Goal: Information Seeking & Learning: Understand process/instructions

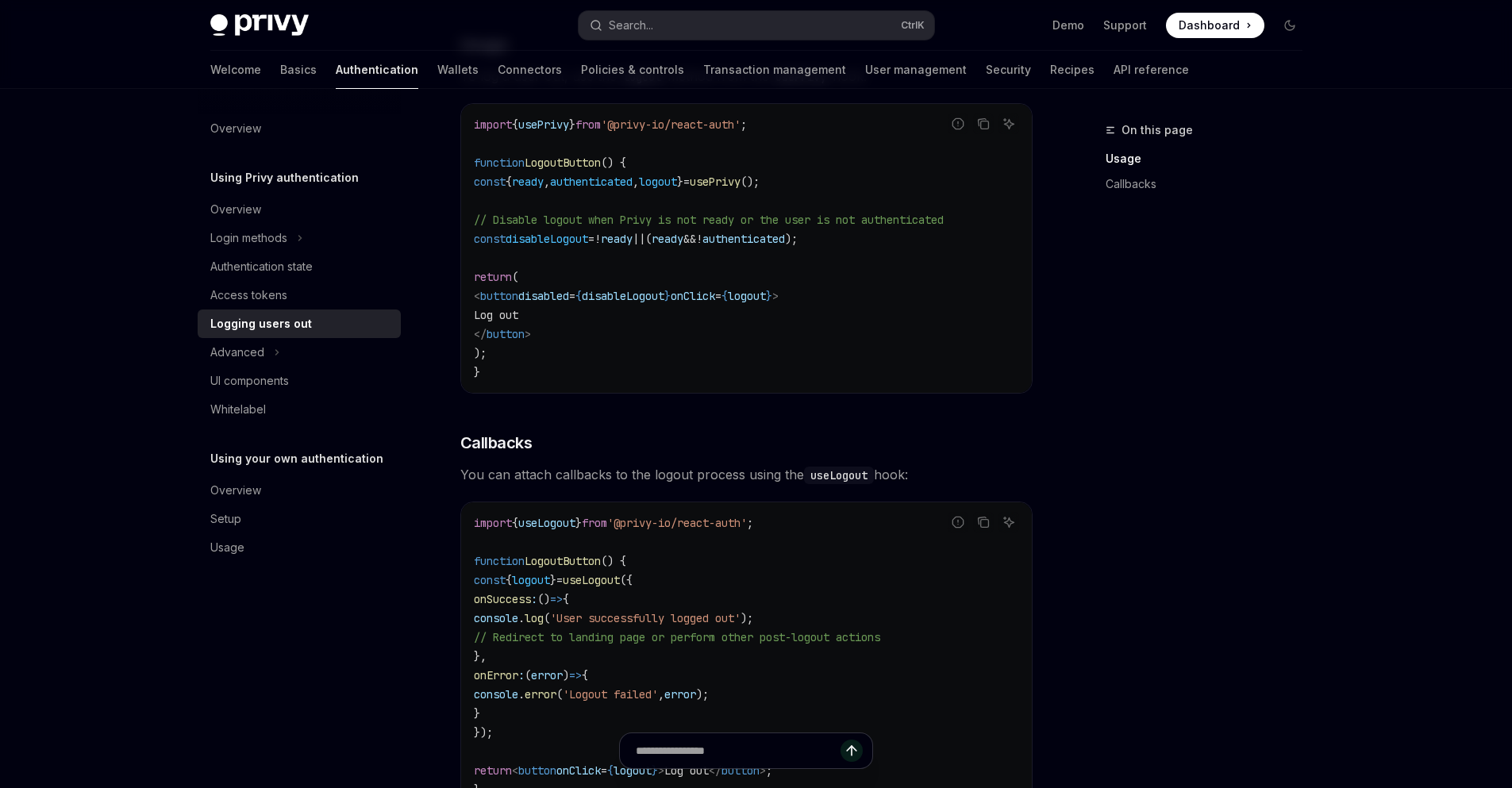
scroll to position [571, 0]
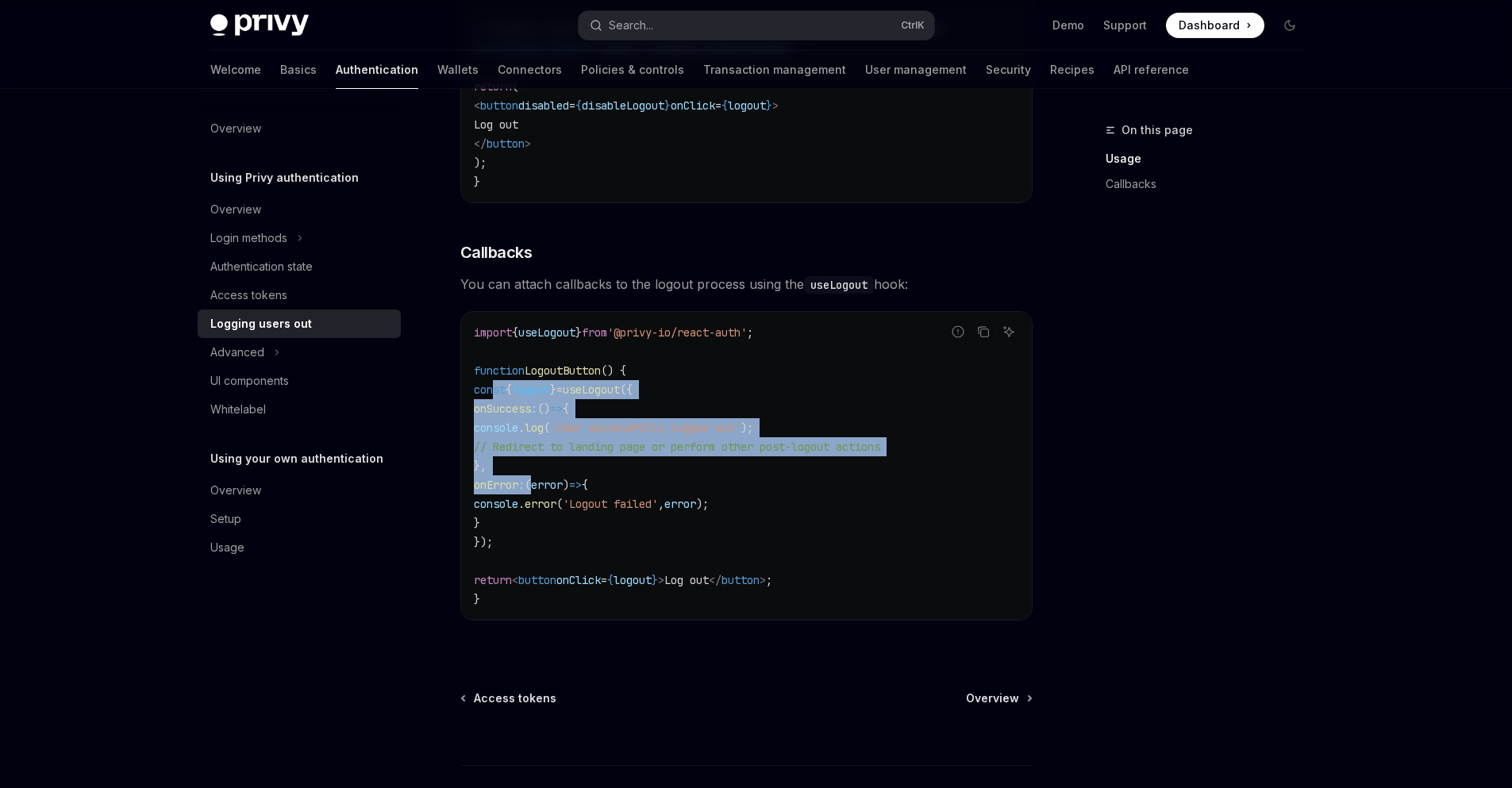
drag, startPoint x: 490, startPoint y: 391, endPoint x: 562, endPoint y: 481, distance: 115.3
click at [562, 481] on code "import { useLogout } from '@privy-io/react-auth' ; function LogoutButton () { c…" at bounding box center [746, 465] width 545 height 286
drag, startPoint x: 488, startPoint y: 392, endPoint x: 530, endPoint y: 532, distance: 146.2
click at [530, 537] on code "import { useLogout } from '@privy-io/react-auth' ; function LogoutButton () { c…" at bounding box center [746, 465] width 545 height 286
drag, startPoint x: 482, startPoint y: 287, endPoint x: 666, endPoint y: 515, distance: 293.0
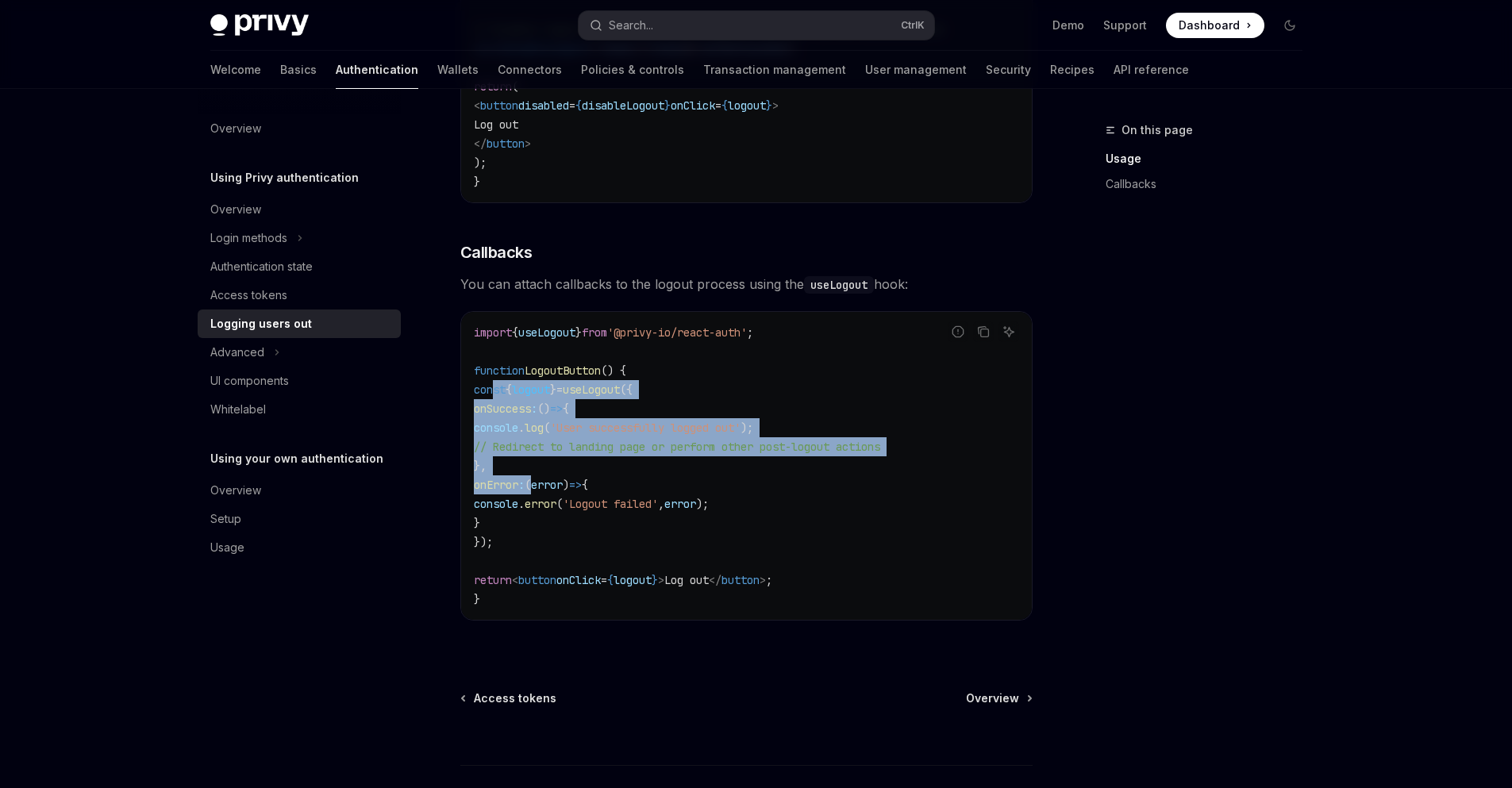
click at [666, 515] on div "Report incorrect code Copy Ask AI logout : () => Promise < void > ​ Usage To lo…" at bounding box center [746, 195] width 572 height 900
click at [666, 515] on code "import { useLogout } from '@privy-io/react-auth' ; function LogoutButton () { c…" at bounding box center [746, 465] width 545 height 286
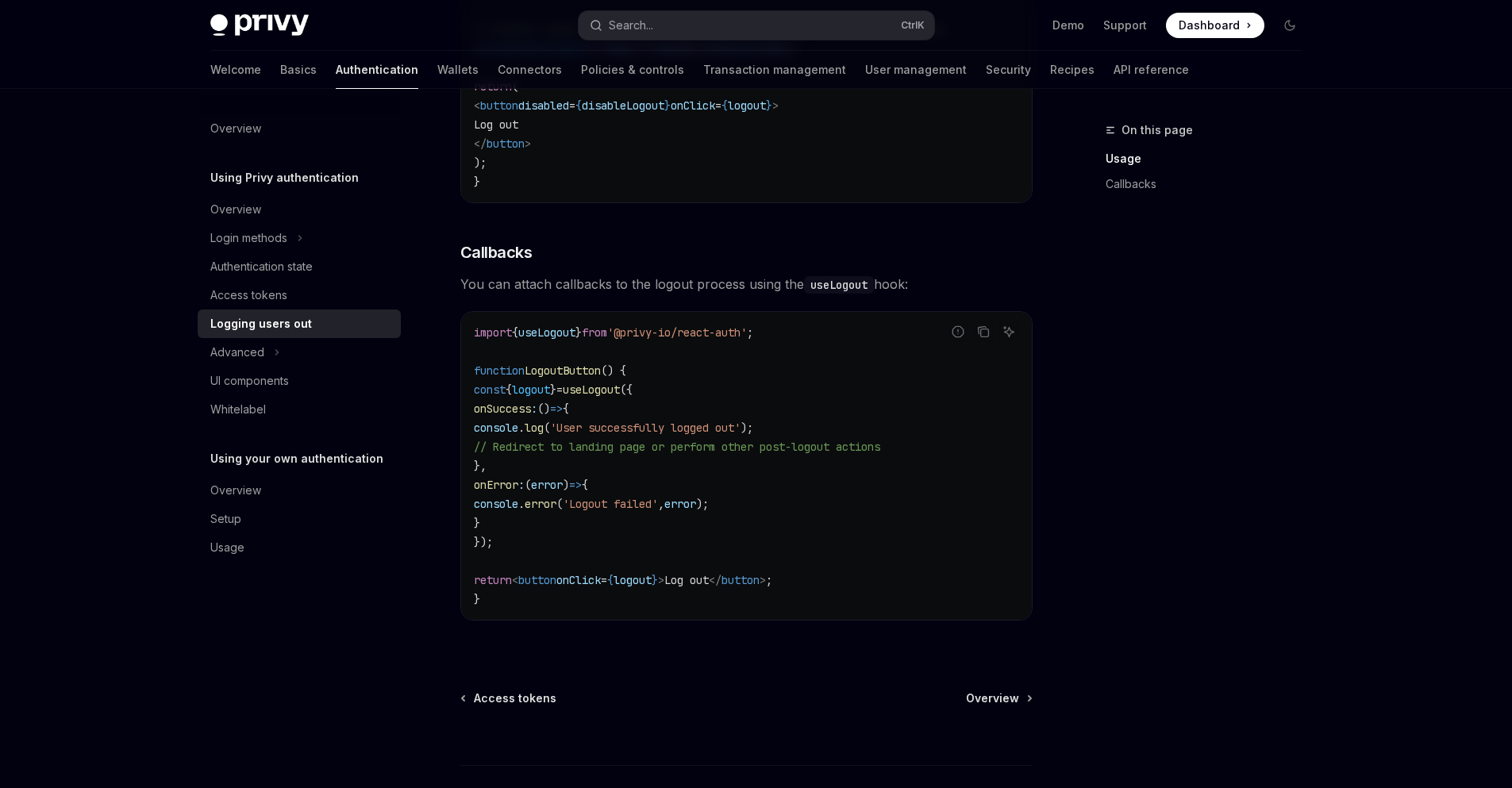
drag, startPoint x: 525, startPoint y: 549, endPoint x: 472, endPoint y: 328, distance: 227.3
click at [472, 328] on div "import { useLogout } from '@privy-io/react-auth' ; function LogoutButton () { c…" at bounding box center [746, 465] width 570 height 308
copy code "import { useLogout } from '@privy-io/react-auth' ; function LogoutButton () { c…"
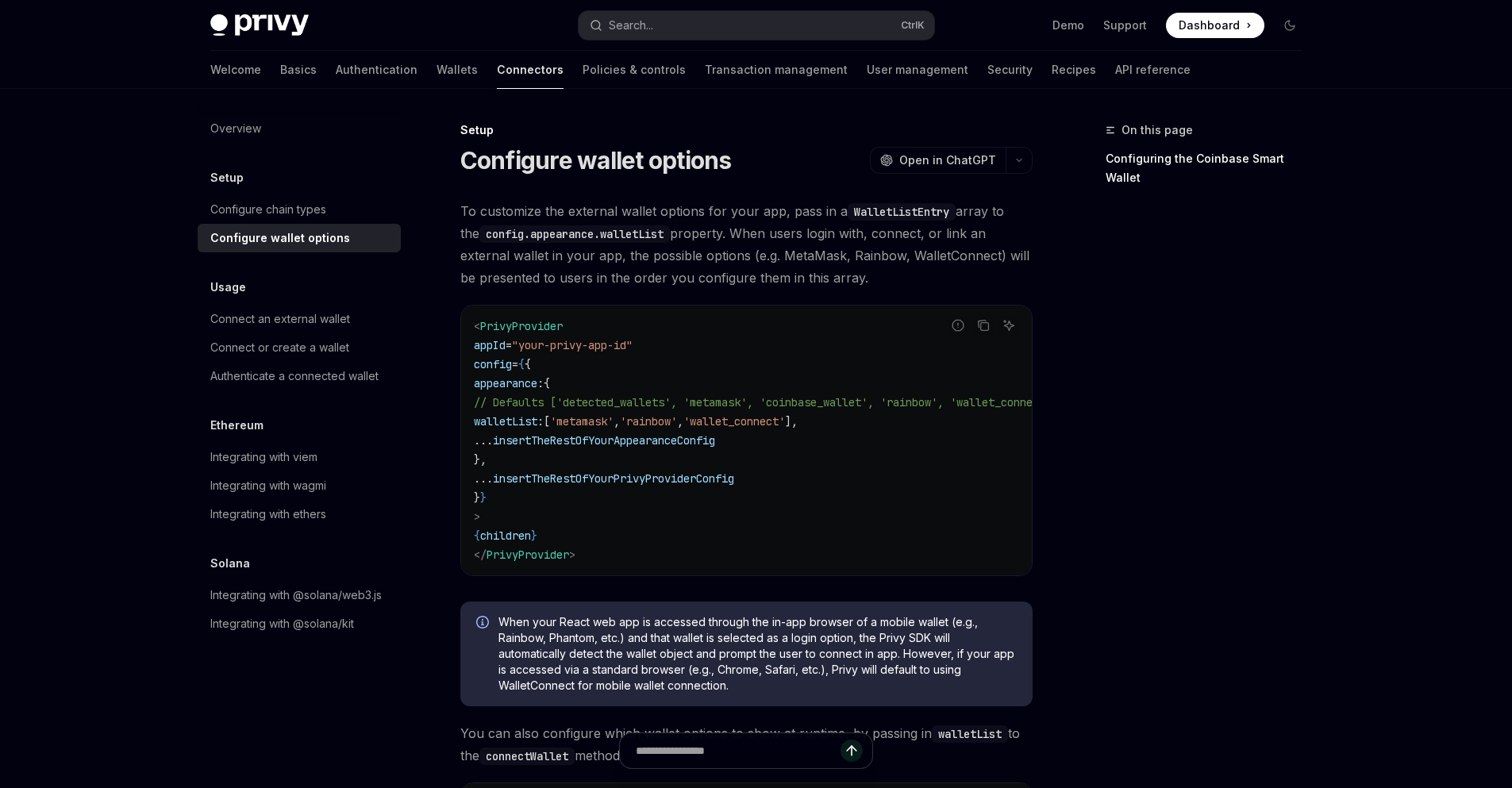
click at [618, 408] on span "// Defaults ['detected_wallets', 'metamask', 'coinbase_wallet', 'rainbow', 'wal…" at bounding box center [766, 402] width 584 height 14
copy span "detected_wallets"
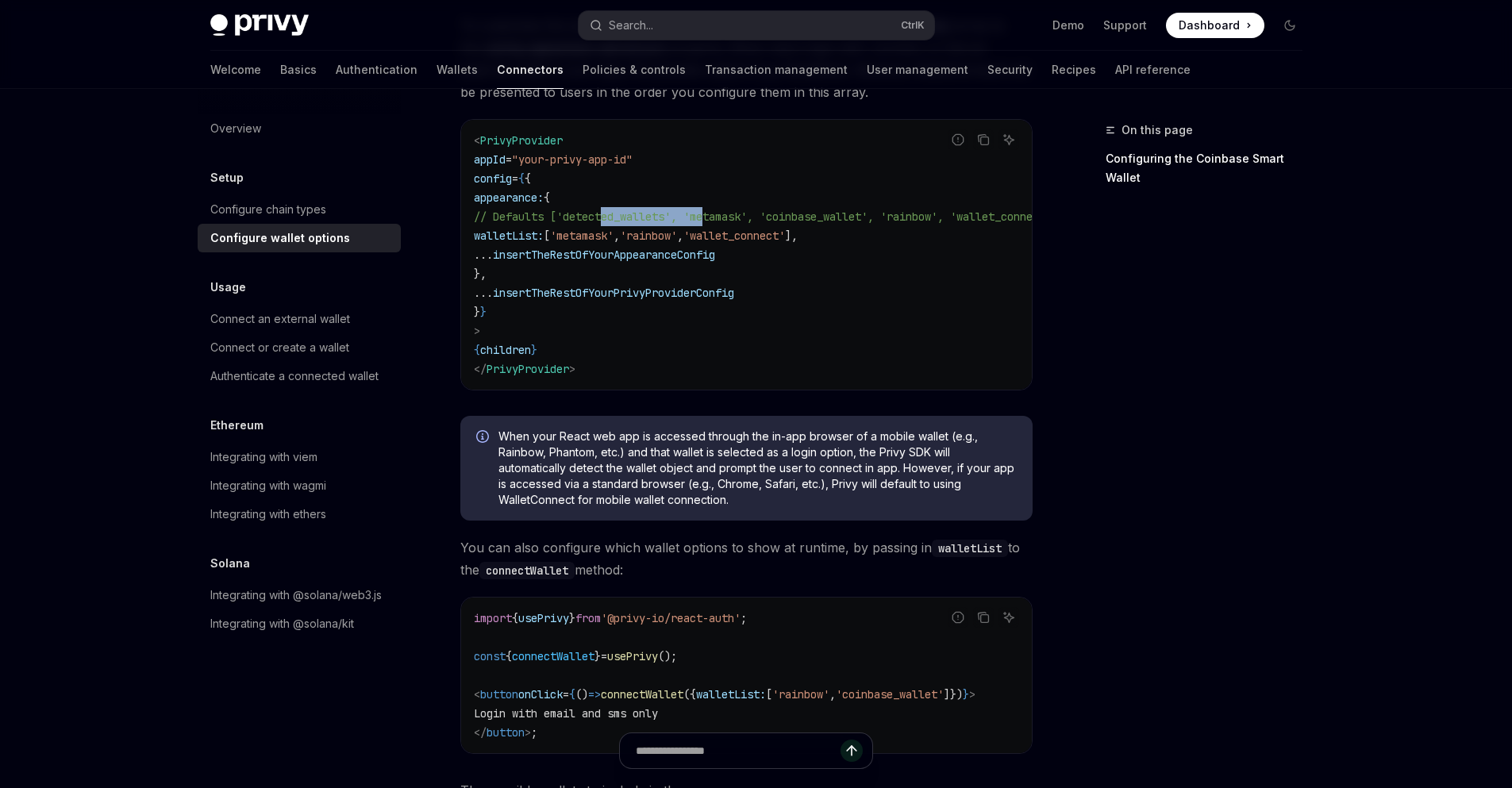
scroll to position [191, 0]
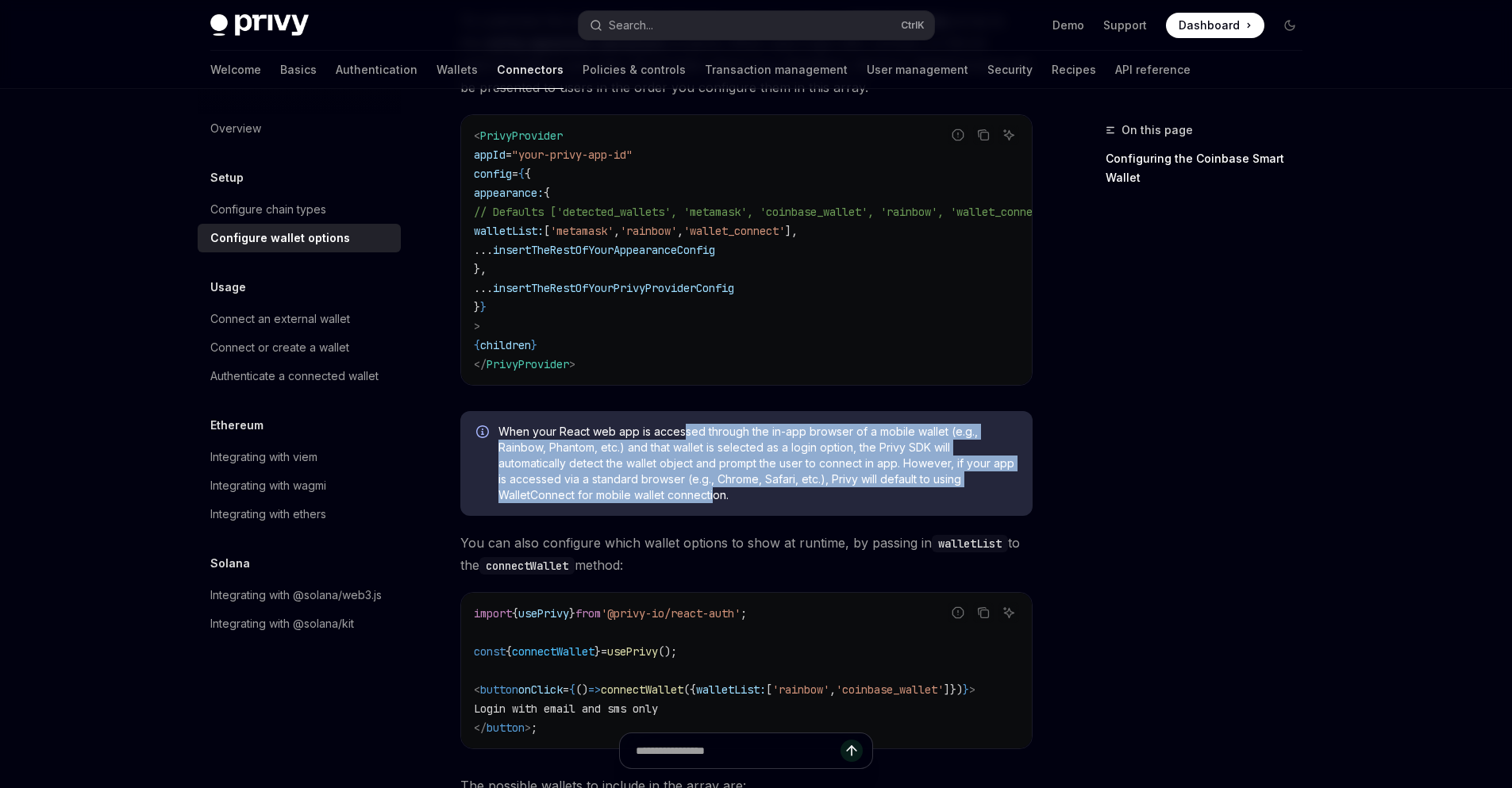
drag, startPoint x: 688, startPoint y: 434, endPoint x: 714, endPoint y: 504, distance: 74.7
click at [714, 503] on span "When your React web app is accessed through the in-app browser of a mobile wall…" at bounding box center [757, 463] width 518 height 79
drag, startPoint x: 619, startPoint y: 434, endPoint x: 669, endPoint y: 494, distance: 78.1
click at [669, 494] on span "When your React web app is accessed through the in-app browser of a mobile wall…" at bounding box center [757, 463] width 518 height 79
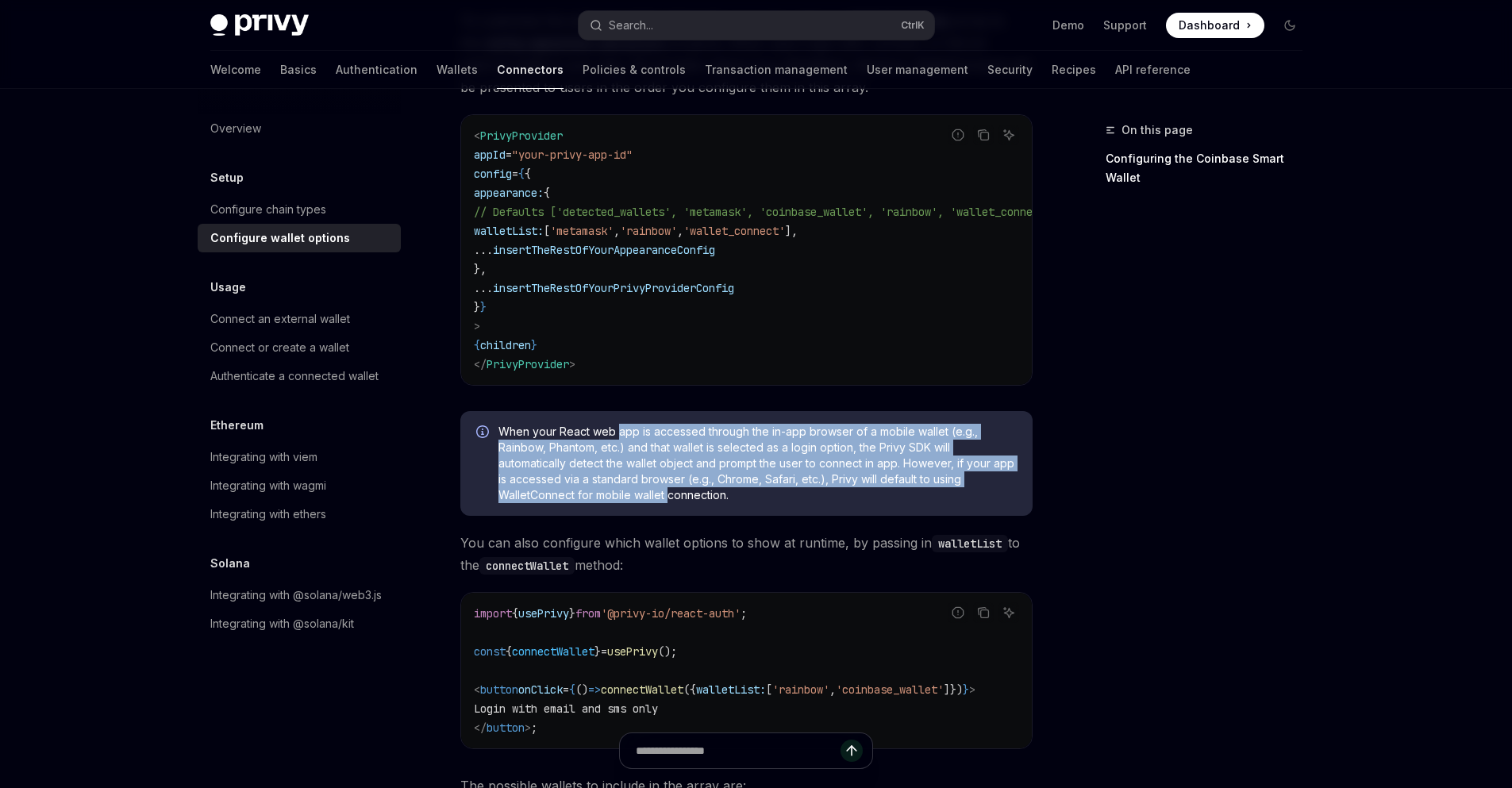
click at [670, 494] on span "When your React web app is accessed through the in-app browser of a mobile wall…" at bounding box center [757, 463] width 518 height 79
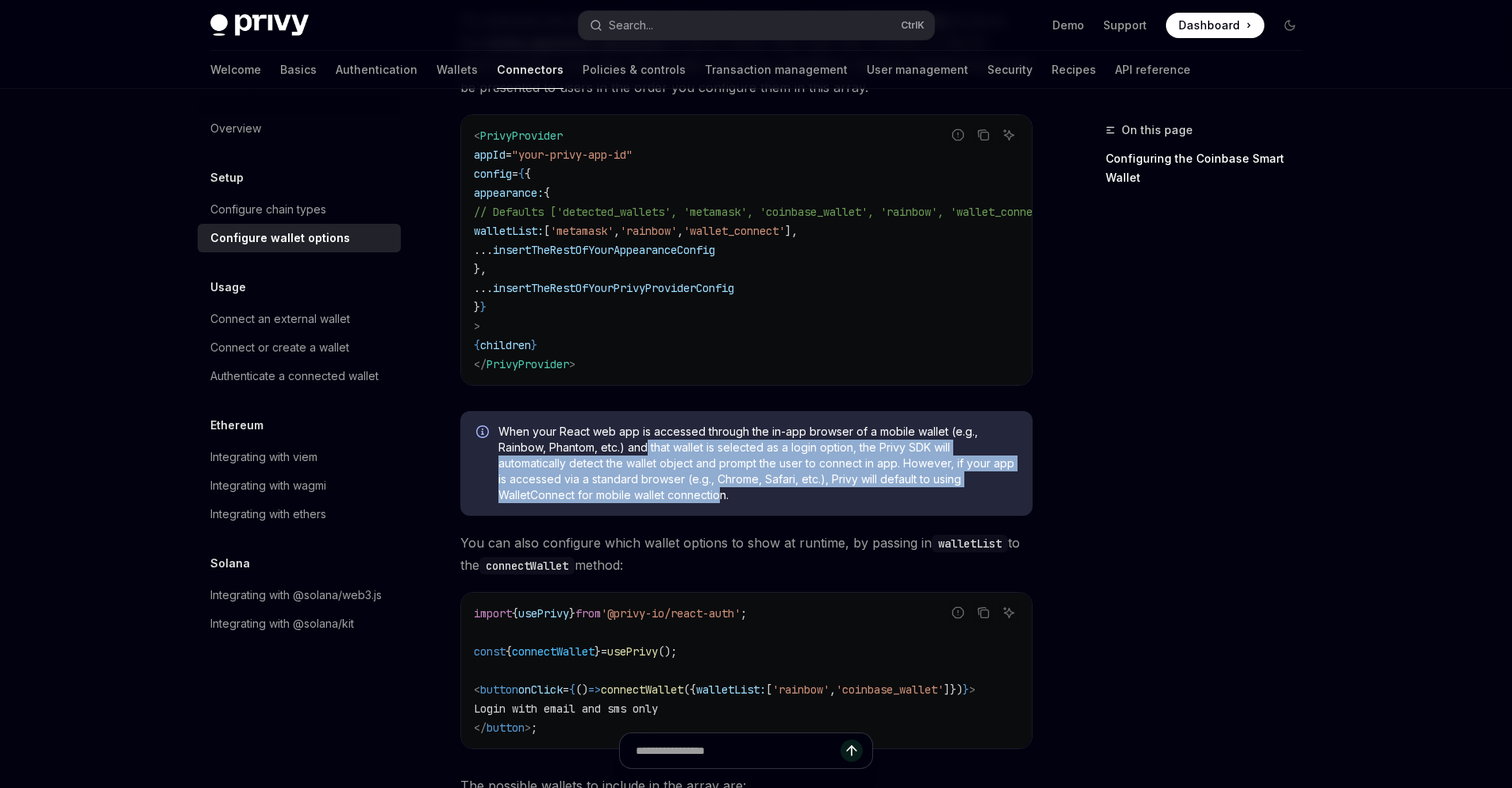
drag, startPoint x: 718, startPoint y: 505, endPoint x: 646, endPoint y: 456, distance: 87.1
click at [646, 456] on span "When your React web app is accessed through the in-app browser of a mobile wall…" at bounding box center [757, 463] width 518 height 79
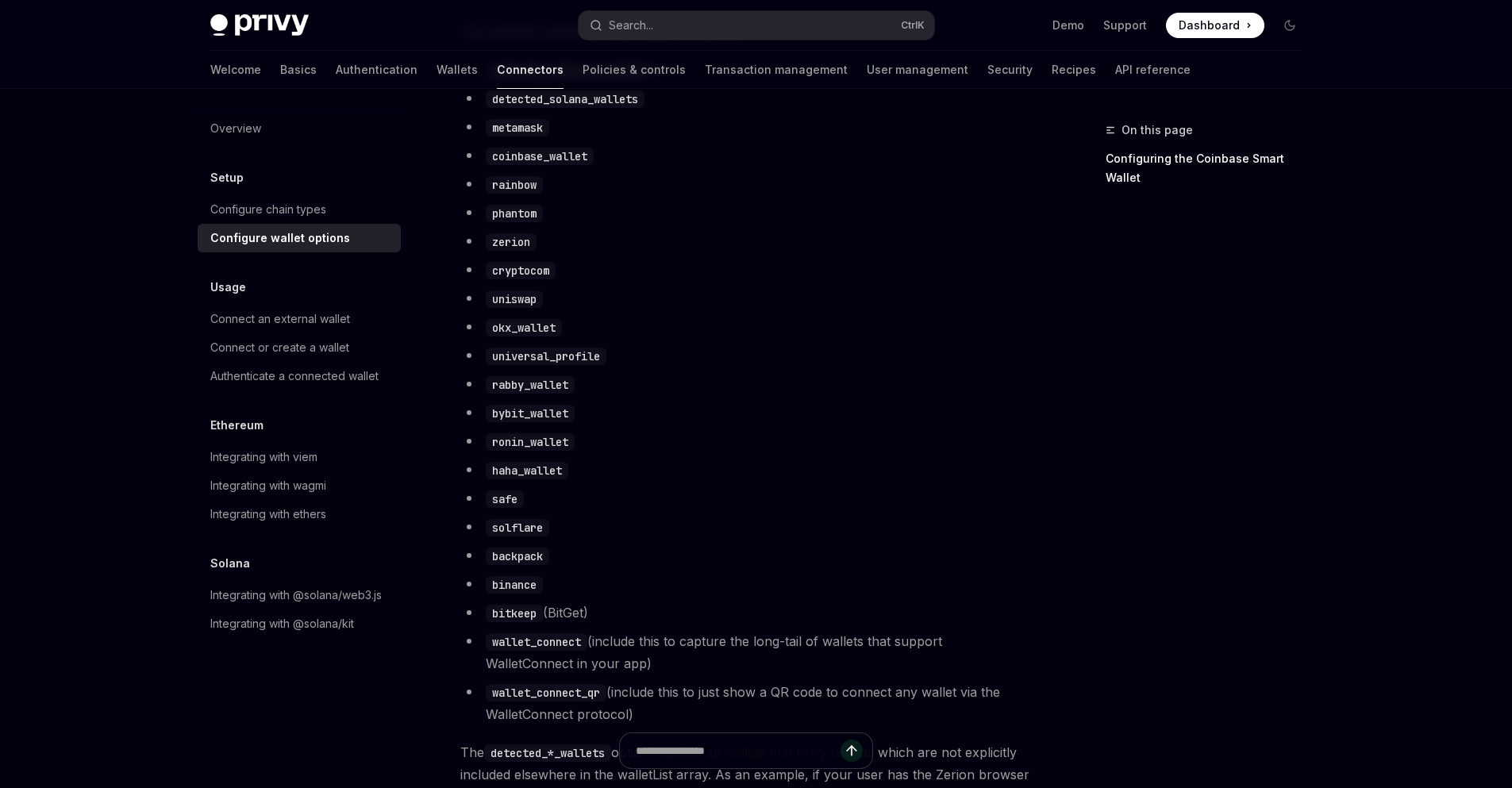
scroll to position [1048, 0]
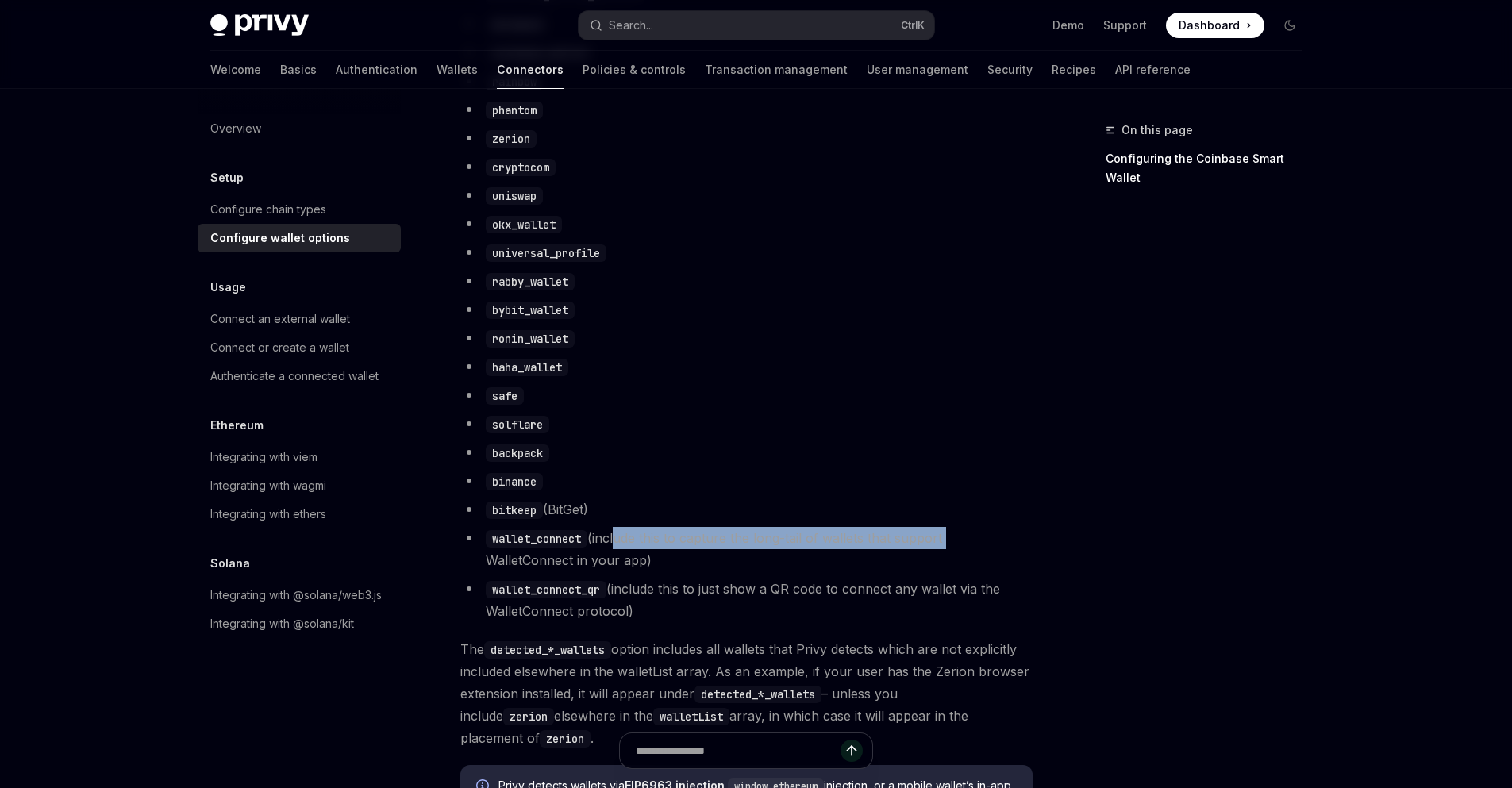
drag, startPoint x: 619, startPoint y: 552, endPoint x: 948, endPoint y: 559, distance: 329.1
click at [948, 559] on li "wallet_connect (include this to capture the long-tail of wallets that support W…" at bounding box center [746, 549] width 572 height 45
drag, startPoint x: 934, startPoint y: 560, endPoint x: 605, endPoint y: 556, distance: 329.0
click at [605, 556] on li "wallet_connect (include this to capture the long-tail of wallets that support W…" at bounding box center [746, 549] width 572 height 45
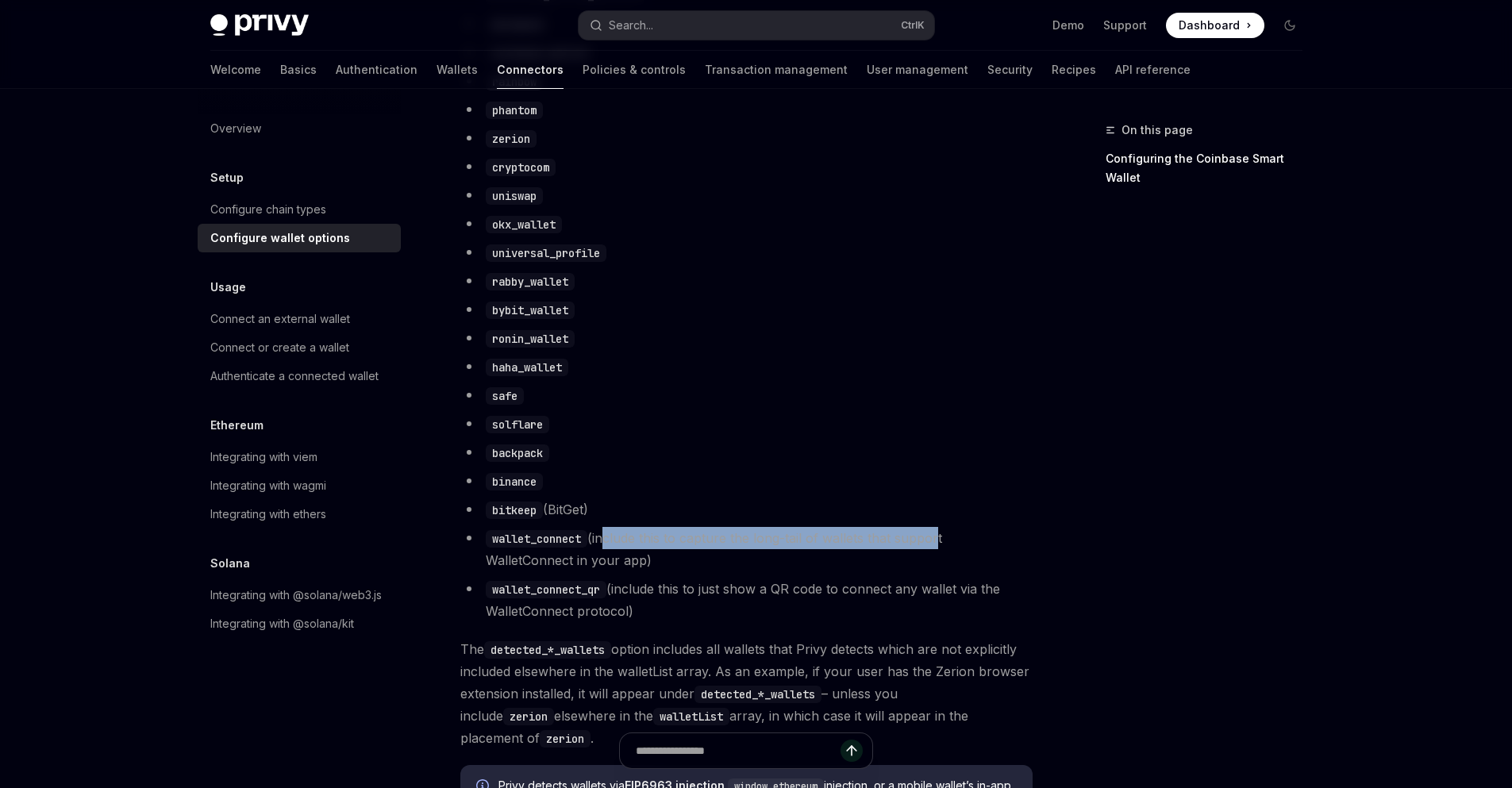
click at [605, 556] on li "wallet_connect (include this to capture the long-tail of wallets that support W…" at bounding box center [746, 549] width 572 height 45
drag, startPoint x: 608, startPoint y: 555, endPoint x: 633, endPoint y: 575, distance: 32.0
click at [633, 571] on li "wallet_connect (include this to capture the long-tail of wallets that support W…" at bounding box center [746, 549] width 572 height 45
drag, startPoint x: 638, startPoint y: 579, endPoint x: 611, endPoint y: 548, distance: 41.1
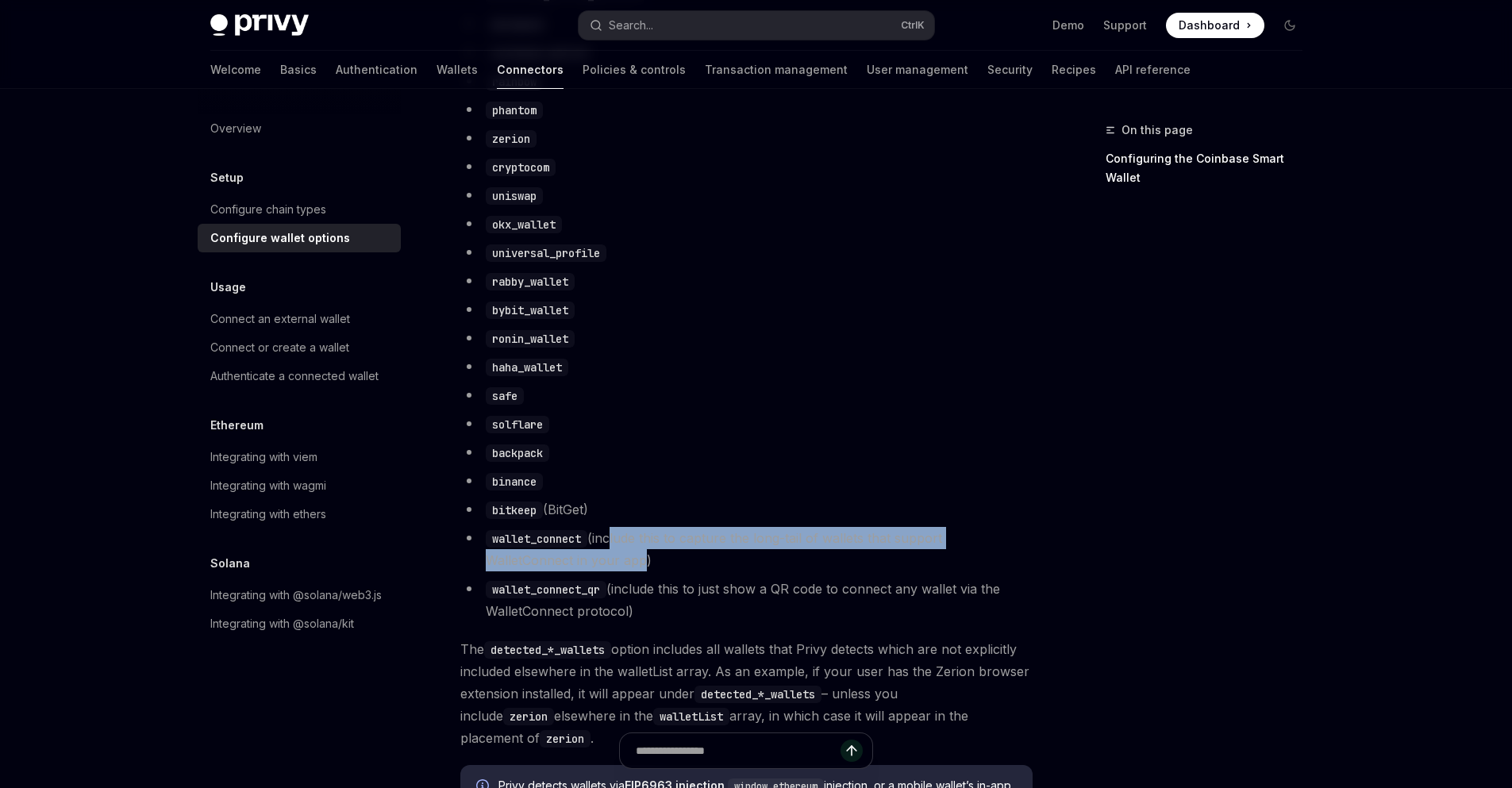
click at [611, 548] on li "wallet_connect (include this to capture the long-tail of wallets that support W…" at bounding box center [746, 549] width 572 height 45
drag, startPoint x: 609, startPoint y: 542, endPoint x: 639, endPoint y: 566, distance: 38.4
click at [639, 566] on li "wallet_connect (include this to capture the long-tail of wallets that support W…" at bounding box center [746, 549] width 572 height 45
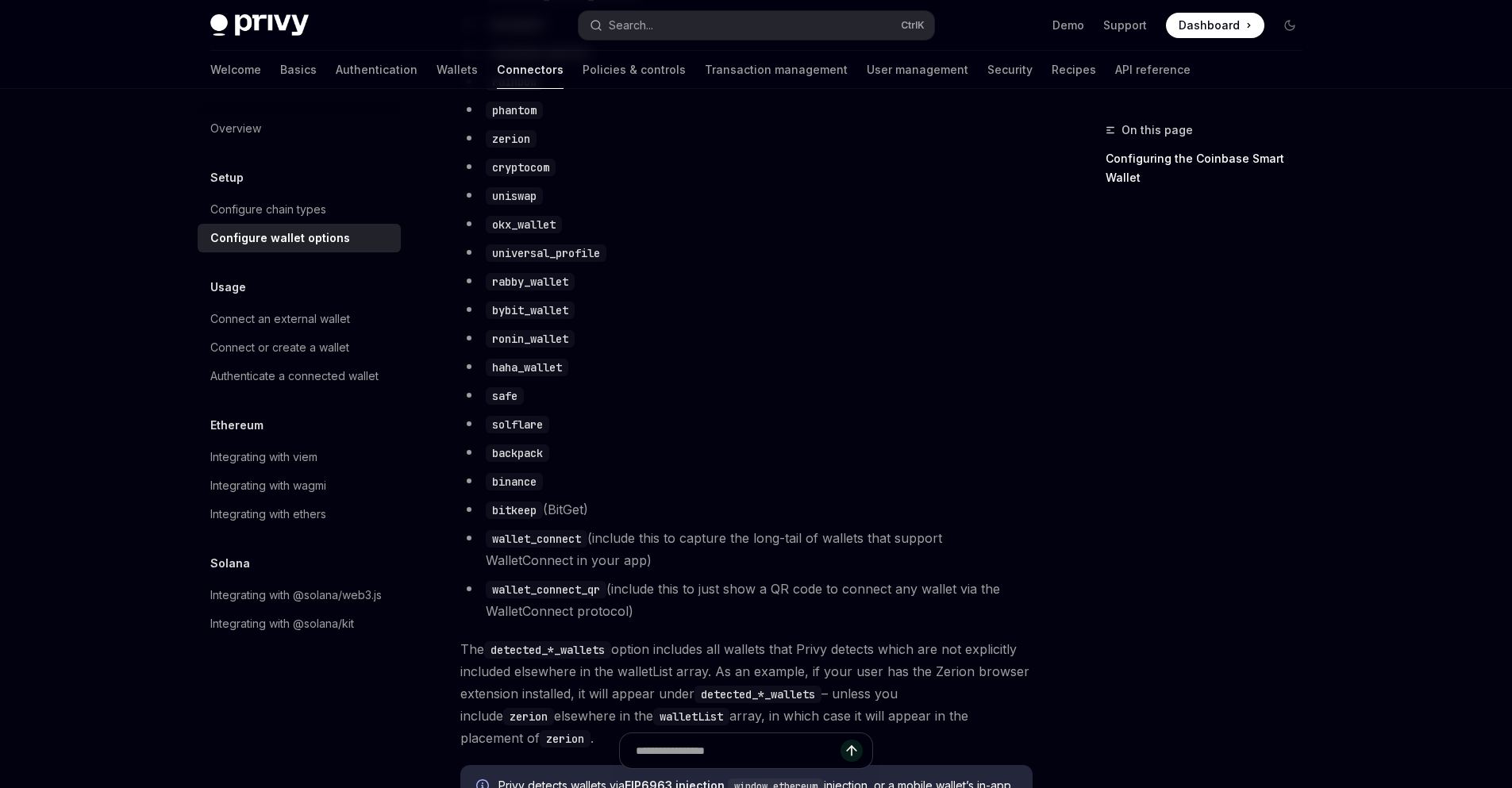
click at [527, 597] on code "wallet_connect_qr" at bounding box center [546, 589] width 121 height 18
copy code "wallet_connect_qr"
click at [356, 756] on div "Overview Setup Configure chain types Configure wallet options Usage Connect an …" at bounding box center [312, 439] width 229 height 700
click at [1117, 726] on div "On this page Configuring the Coinbase Smart Wallet" at bounding box center [1194, 454] width 241 height 667
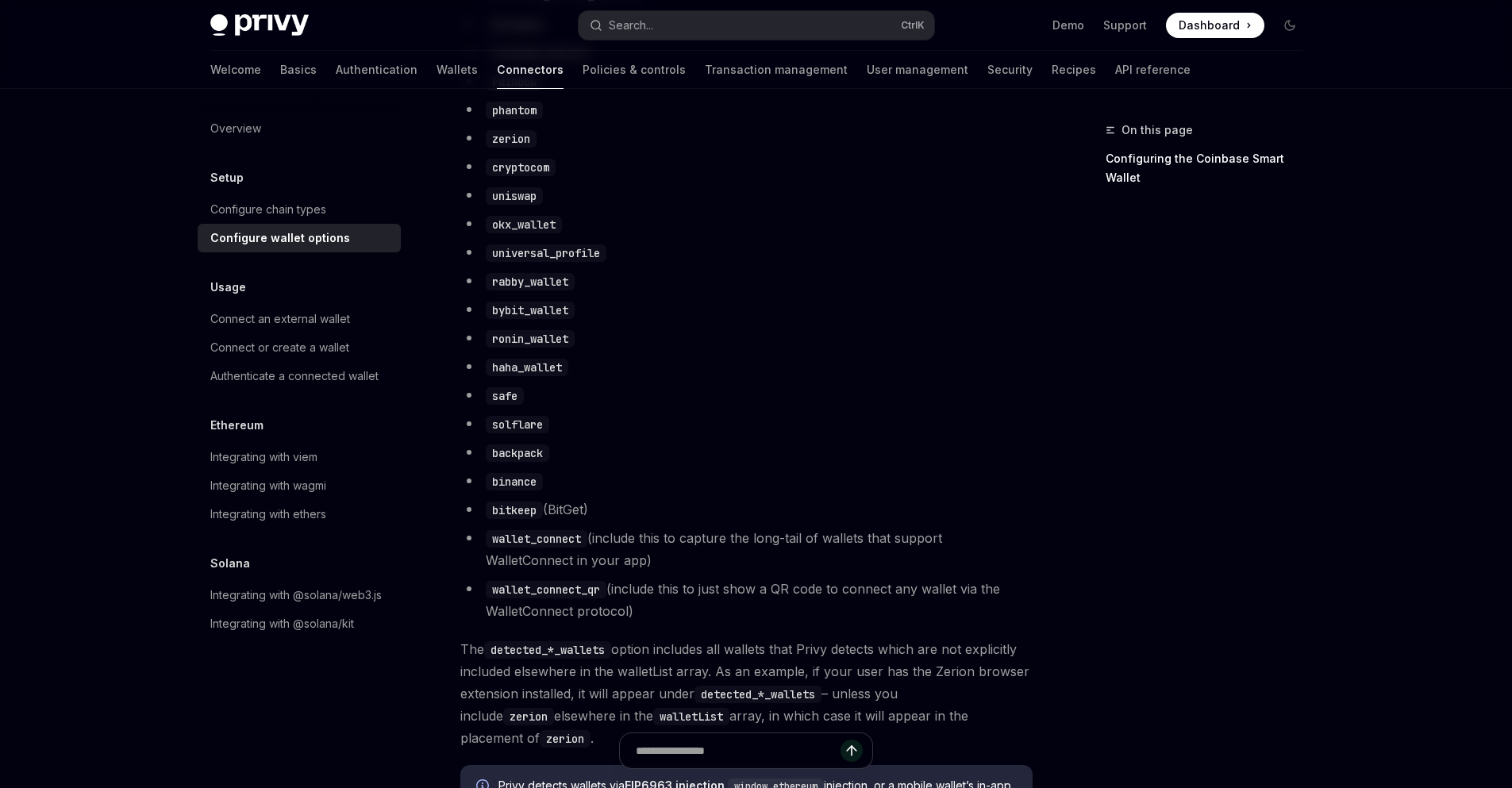
click at [1144, 672] on div "On this page Configuring the Coinbase Smart Wallet" at bounding box center [1194, 454] width 241 height 667
drag, startPoint x: 487, startPoint y: 554, endPoint x: 654, endPoint y: 623, distance: 180.7
click at [654, 622] on ul "detected_ethereum_wallets detected_solana_wallets metamask coinbase_wallet rain…" at bounding box center [746, 288] width 572 height 667
copy ul "wallet_connect (include this to capture the long-tail of wallets that support W…"
drag, startPoint x: 683, startPoint y: 618, endPoint x: 673, endPoint y: 618, distance: 10.0
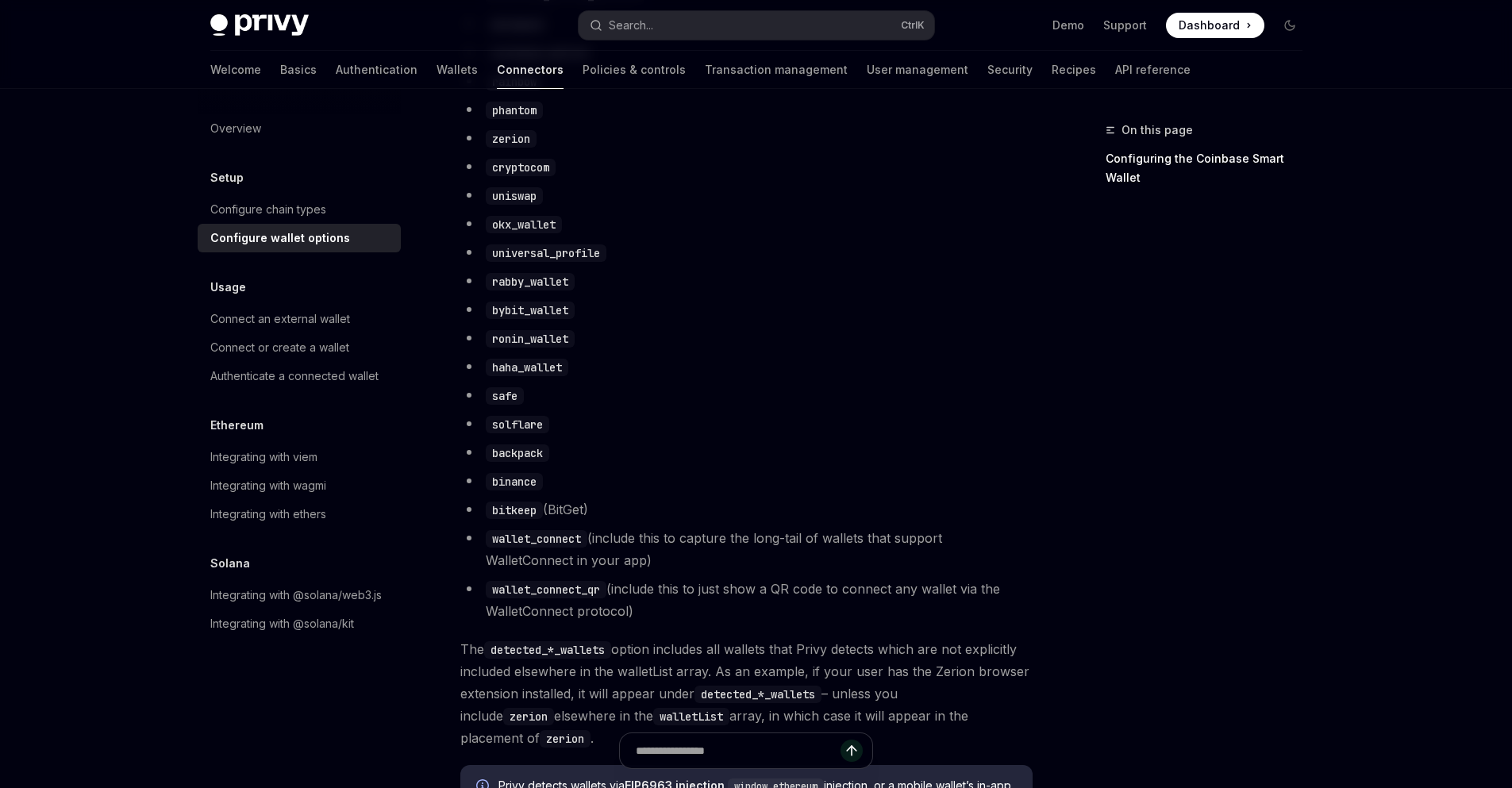
click at [683, 617] on li "wallet_connect_qr (include this to just show a QR code to connect any wallet vi…" at bounding box center [746, 600] width 572 height 45
click at [318, 704] on div "Overview Setup Configure chain types Configure wallet options Usage Connect an …" at bounding box center [312, 439] width 229 height 700
click at [524, 290] on code "rabby_wallet" at bounding box center [530, 281] width 89 height 18
copy code "rabby_wallet"
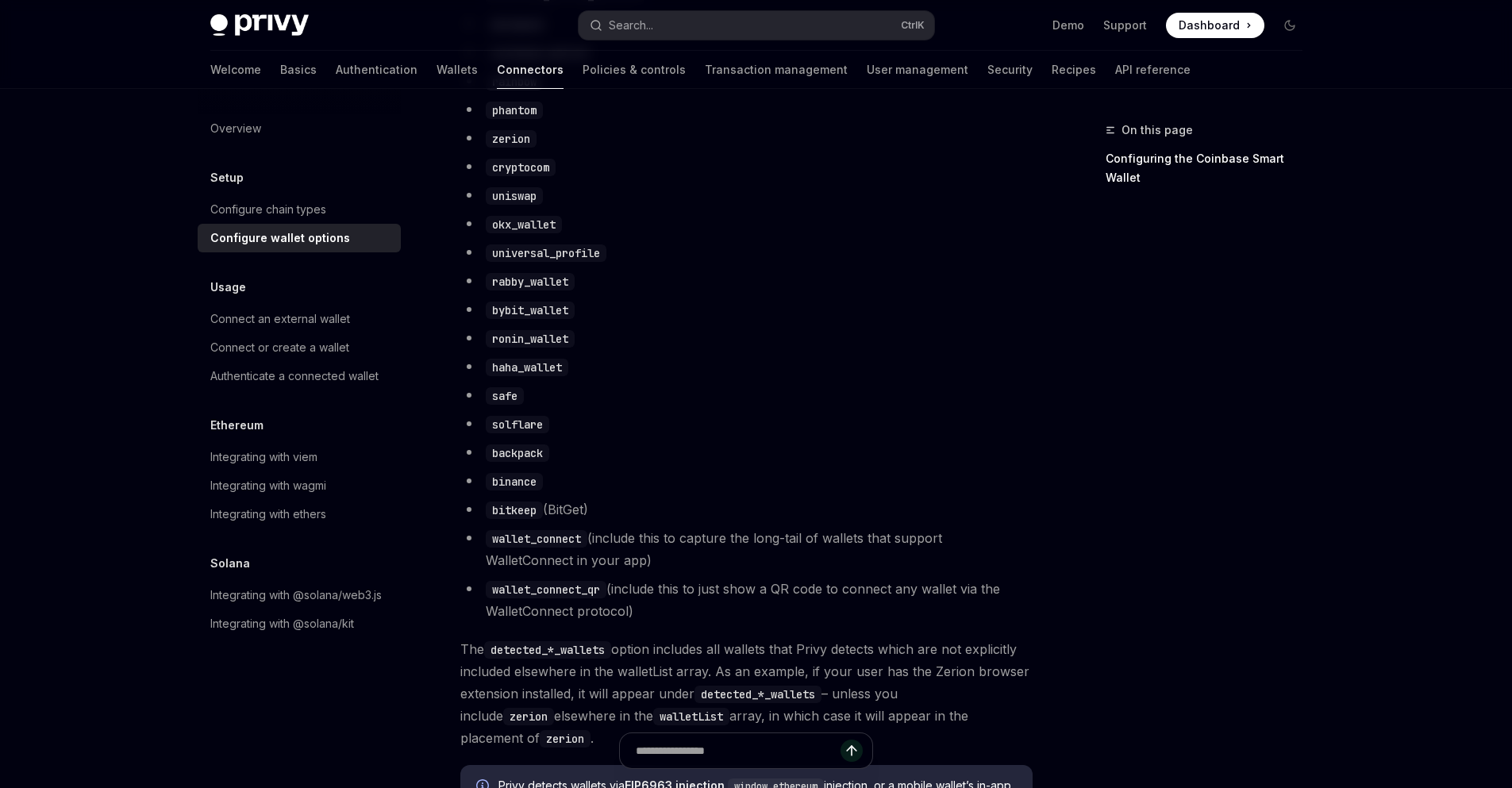
click at [552, 598] on code "wallet_connect_qr" at bounding box center [546, 589] width 121 height 18
copy code "wallet_connect_qr"
drag, startPoint x: 1164, startPoint y: 715, endPoint x: 1144, endPoint y: 722, distance: 21.2
click at [1162, 717] on div "On this page Configuring the Coinbase Smart Wallet" at bounding box center [1194, 454] width 241 height 667
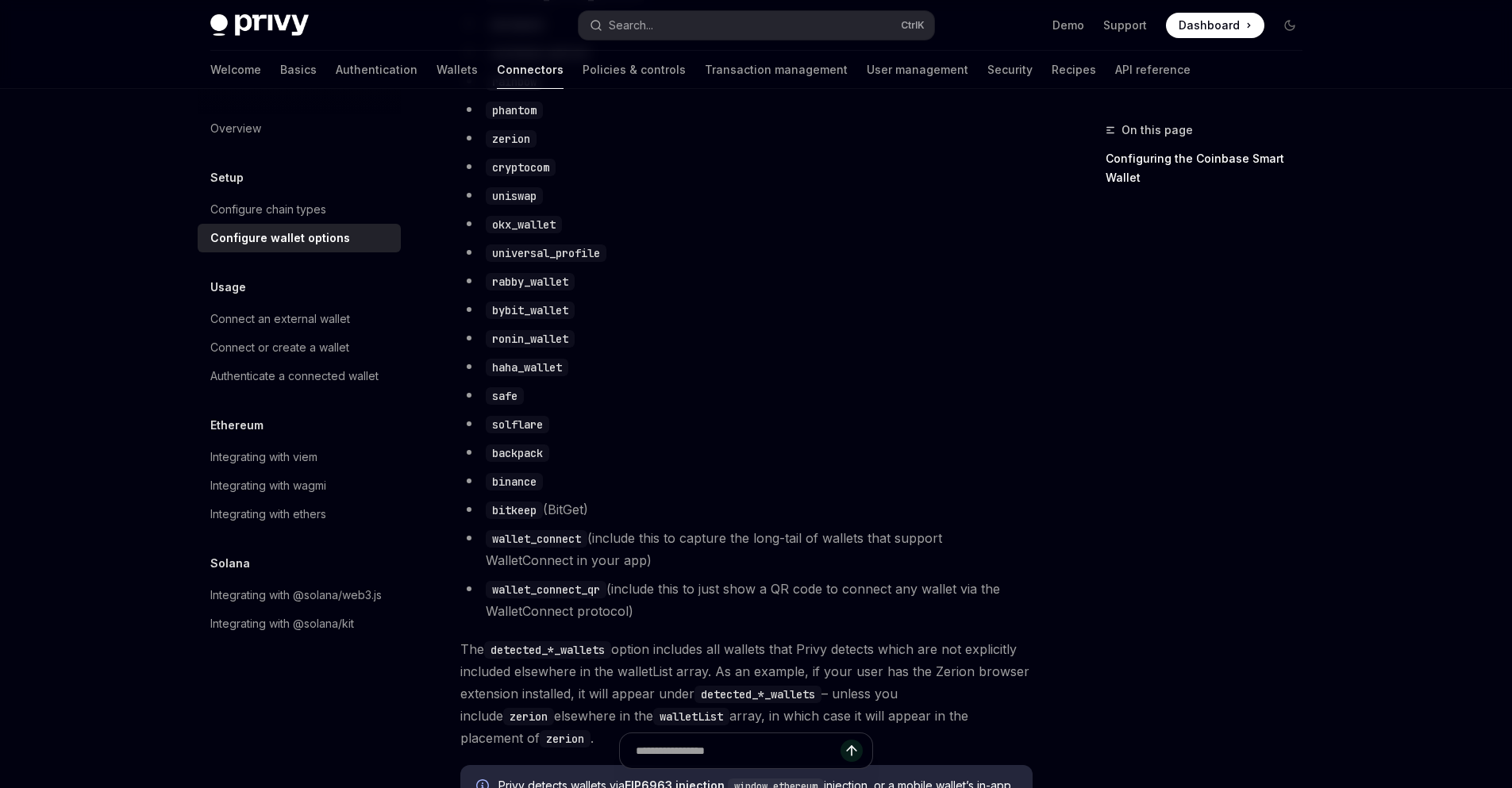
click at [555, 598] on code "wallet_connect_qr" at bounding box center [546, 589] width 121 height 18
click at [555, 597] on code "wallet_connect_qr" at bounding box center [546, 589] width 121 height 18
copy code "wallet_connect_qr"
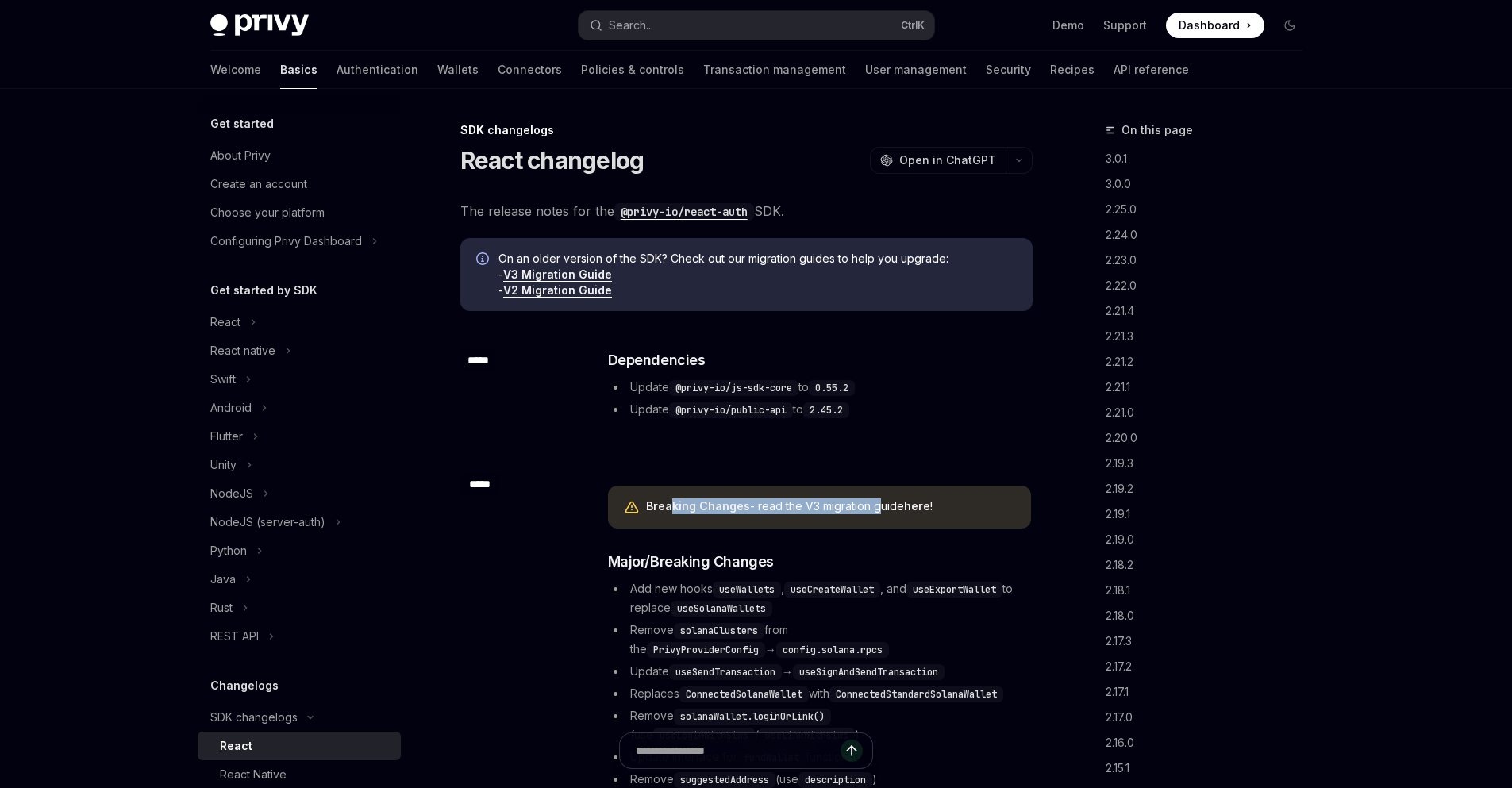
drag, startPoint x: 668, startPoint y: 503, endPoint x: 876, endPoint y: 505, distance: 208.0
click at [876, 505] on span "Breaking Changes - read the V3 migration guide here !" at bounding box center [830, 506] width 369 height 16
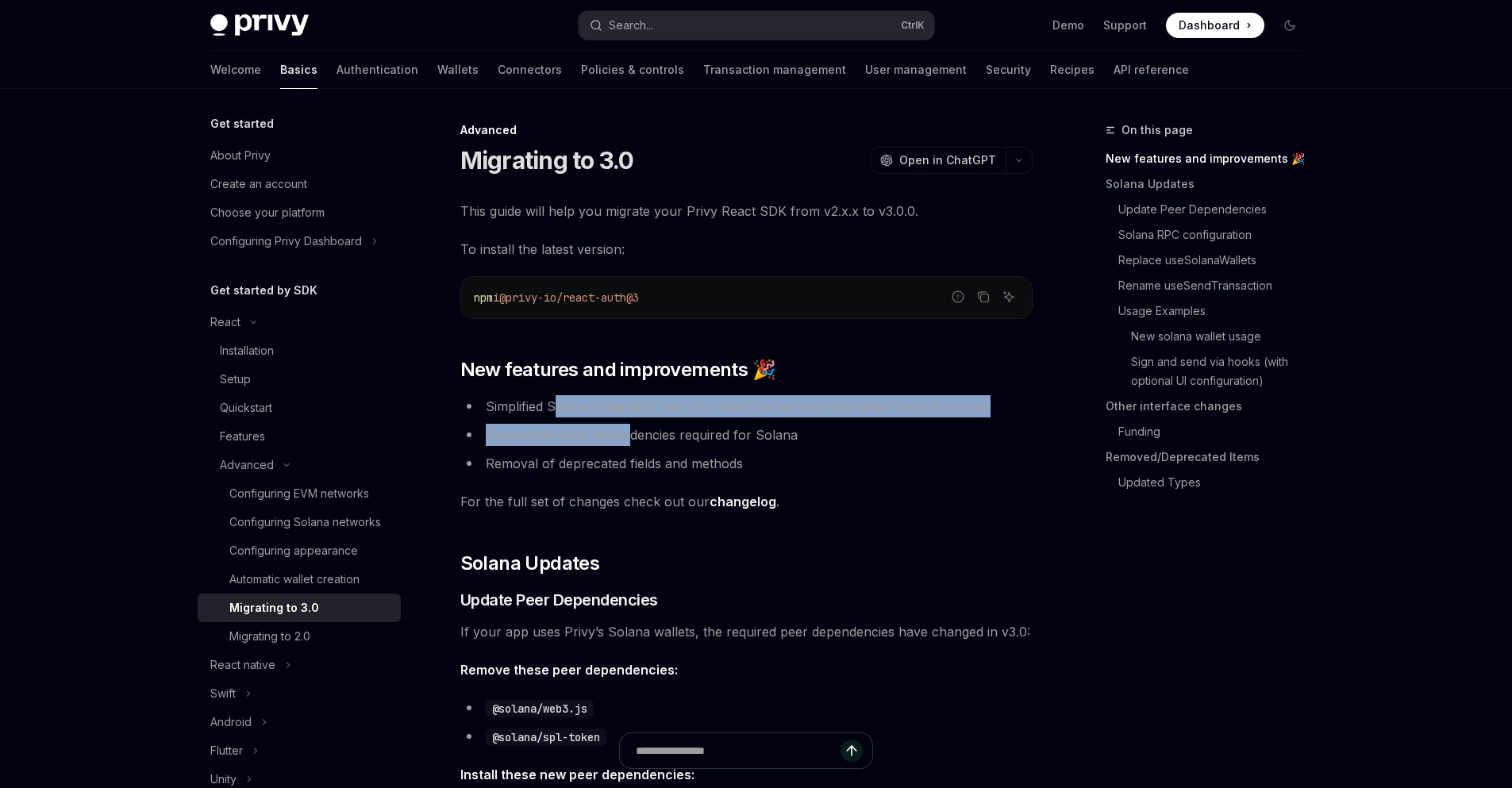
drag, startPoint x: 559, startPoint y: 412, endPoint x: 629, endPoint y: 441, distance: 75.8
click at [629, 441] on ul "Simplified Solana integration with one wallet per account and direct method acc…" at bounding box center [746, 434] width 572 height 79
click at [629, 442] on li "Streamlined peer dependencies required for Solana" at bounding box center [746, 435] width 572 height 22
drag, startPoint x: 593, startPoint y: 467, endPoint x: 556, endPoint y: 402, distance: 74.8
click at [556, 402] on ul "Simplified Solana integration with one wallet per account and direct method acc…" at bounding box center [746, 434] width 572 height 79
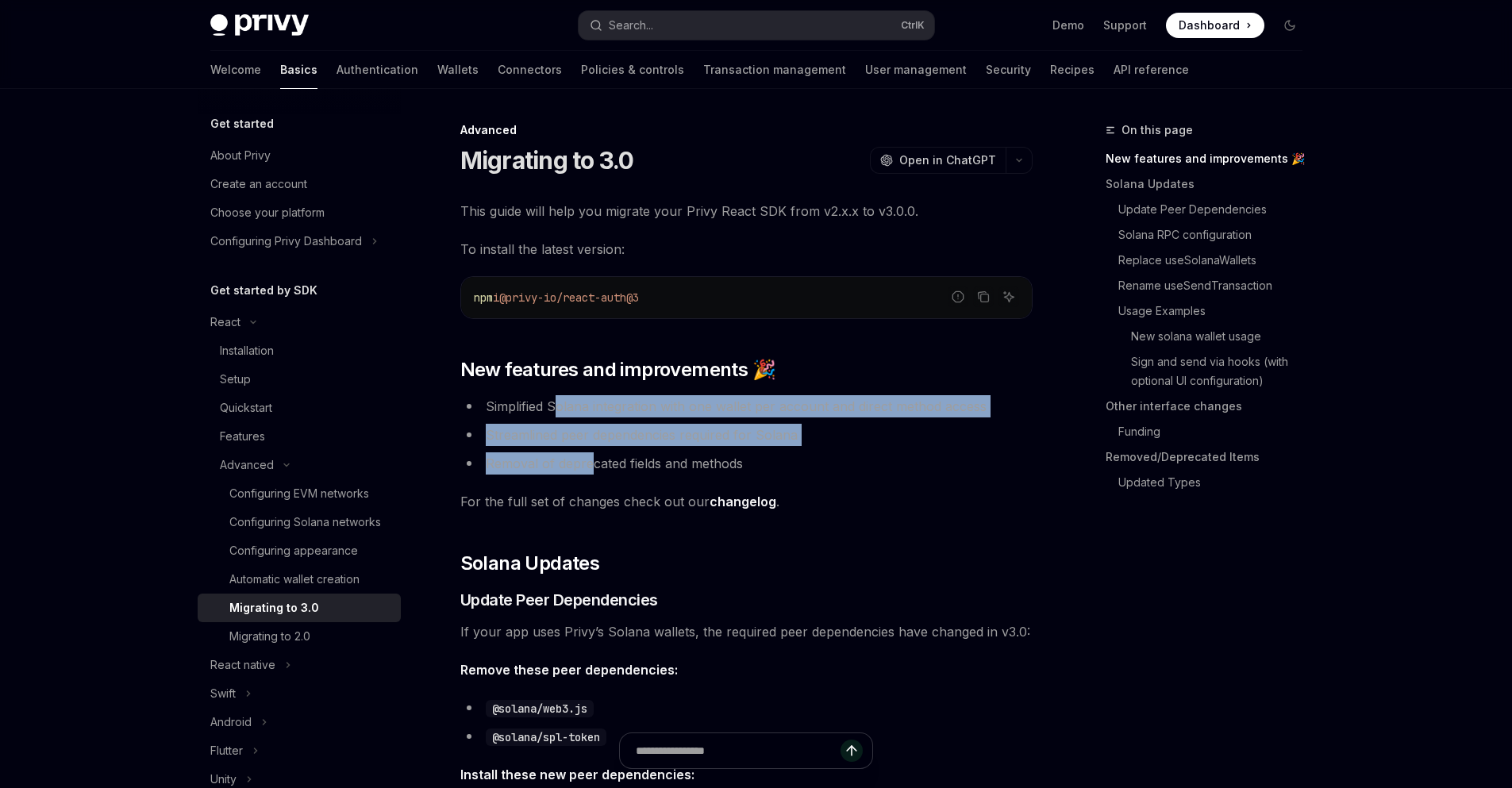
click at [556, 402] on li "Simplified Solana integration with one wallet per account and direct method acc…" at bounding box center [746, 407] width 572 height 22
drag, startPoint x: 567, startPoint y: 407, endPoint x: 620, endPoint y: 466, distance: 79.3
click at [620, 466] on ul "Simplified Solana integration with one wallet per account and direct method acc…" at bounding box center [746, 434] width 572 height 79
click at [620, 466] on li "Removal of deprecated fields and methods" at bounding box center [746, 463] width 572 height 22
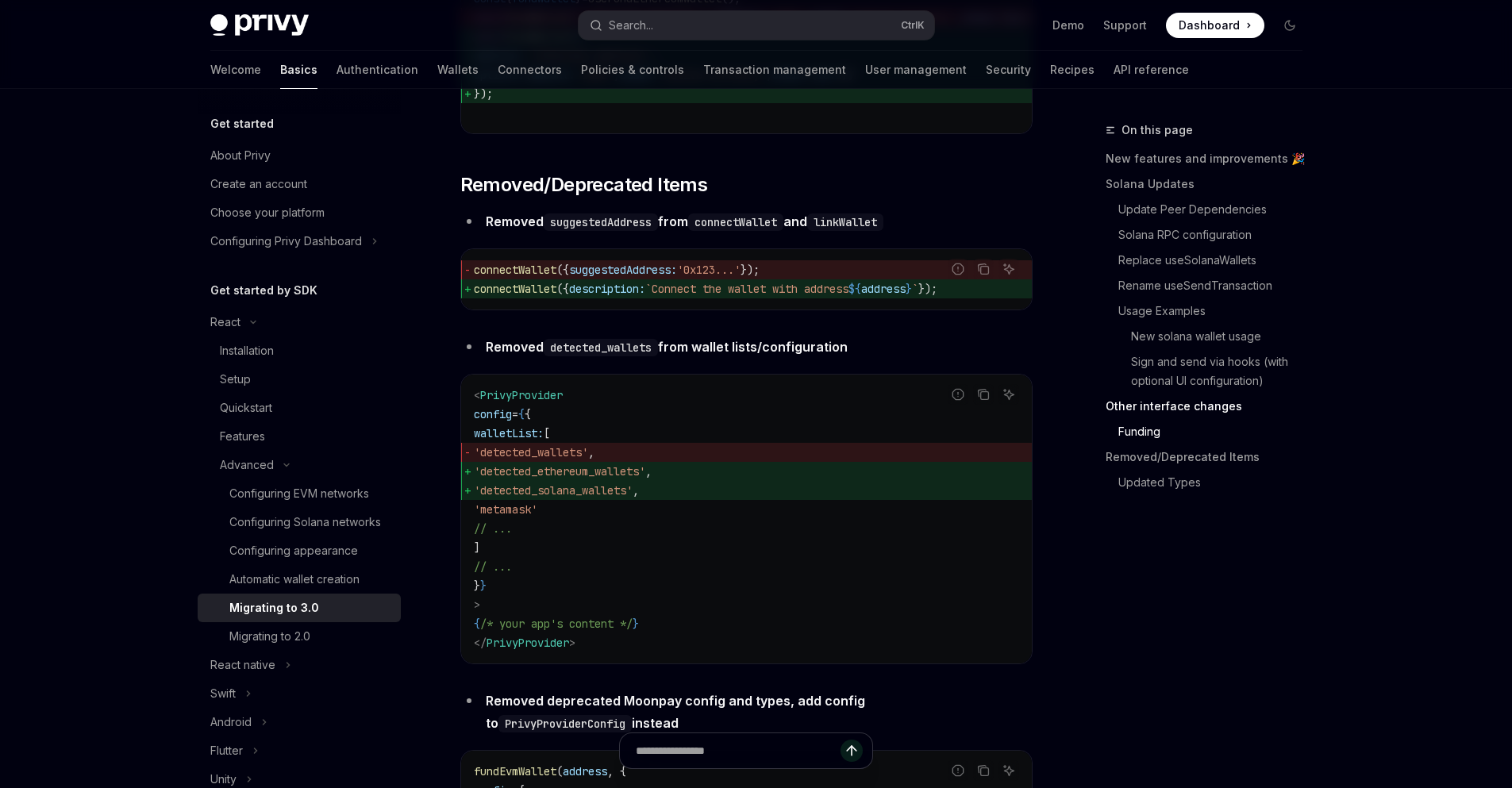
scroll to position [5238, 0]
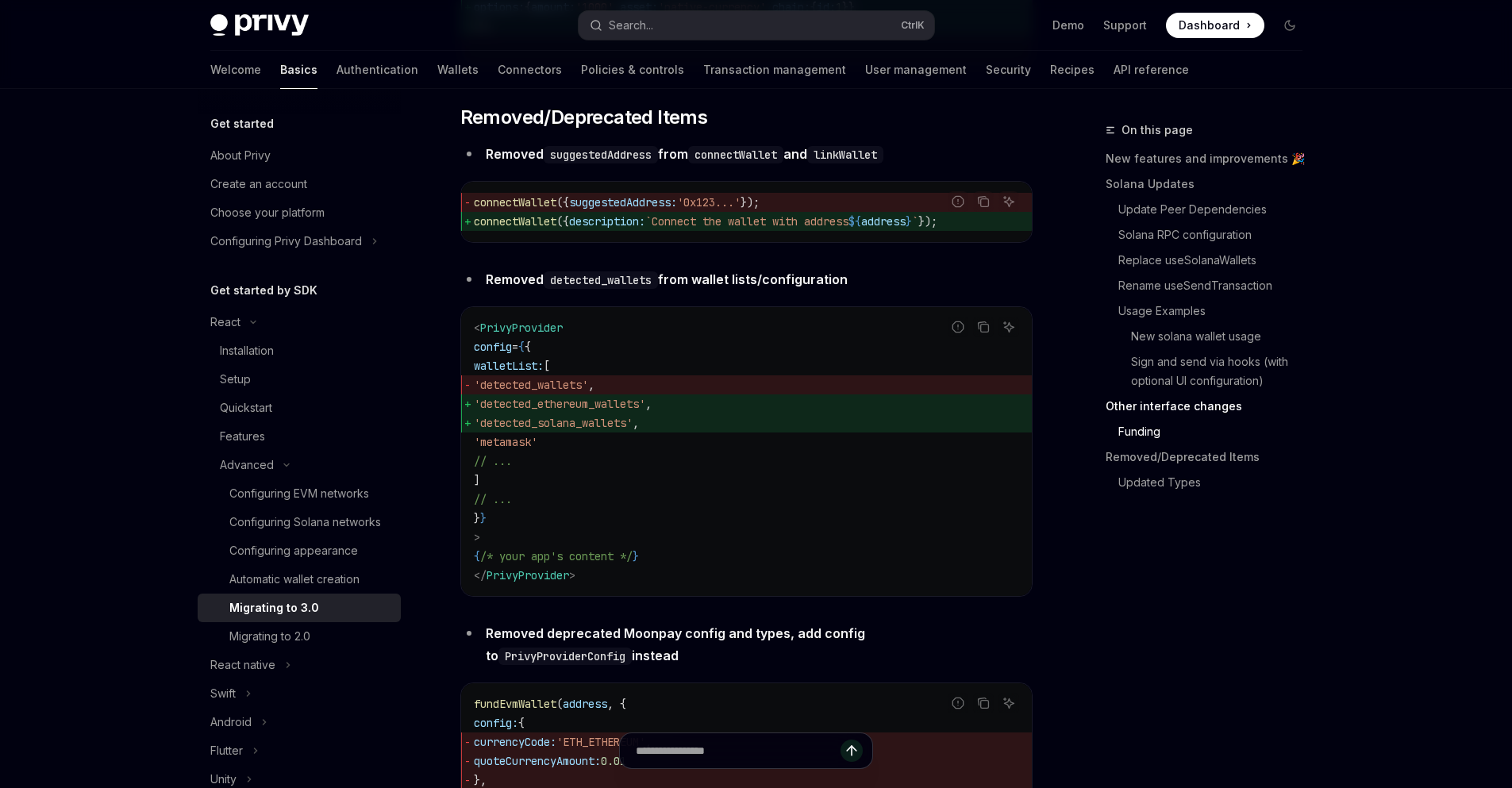
drag, startPoint x: 519, startPoint y: 381, endPoint x: 596, endPoint y: 502, distance: 143.4
click at [596, 502] on code "< PrivyProvider config = { { walletList: [ 'detected_wallets' , 'detected_ether…" at bounding box center [746, 451] width 545 height 267
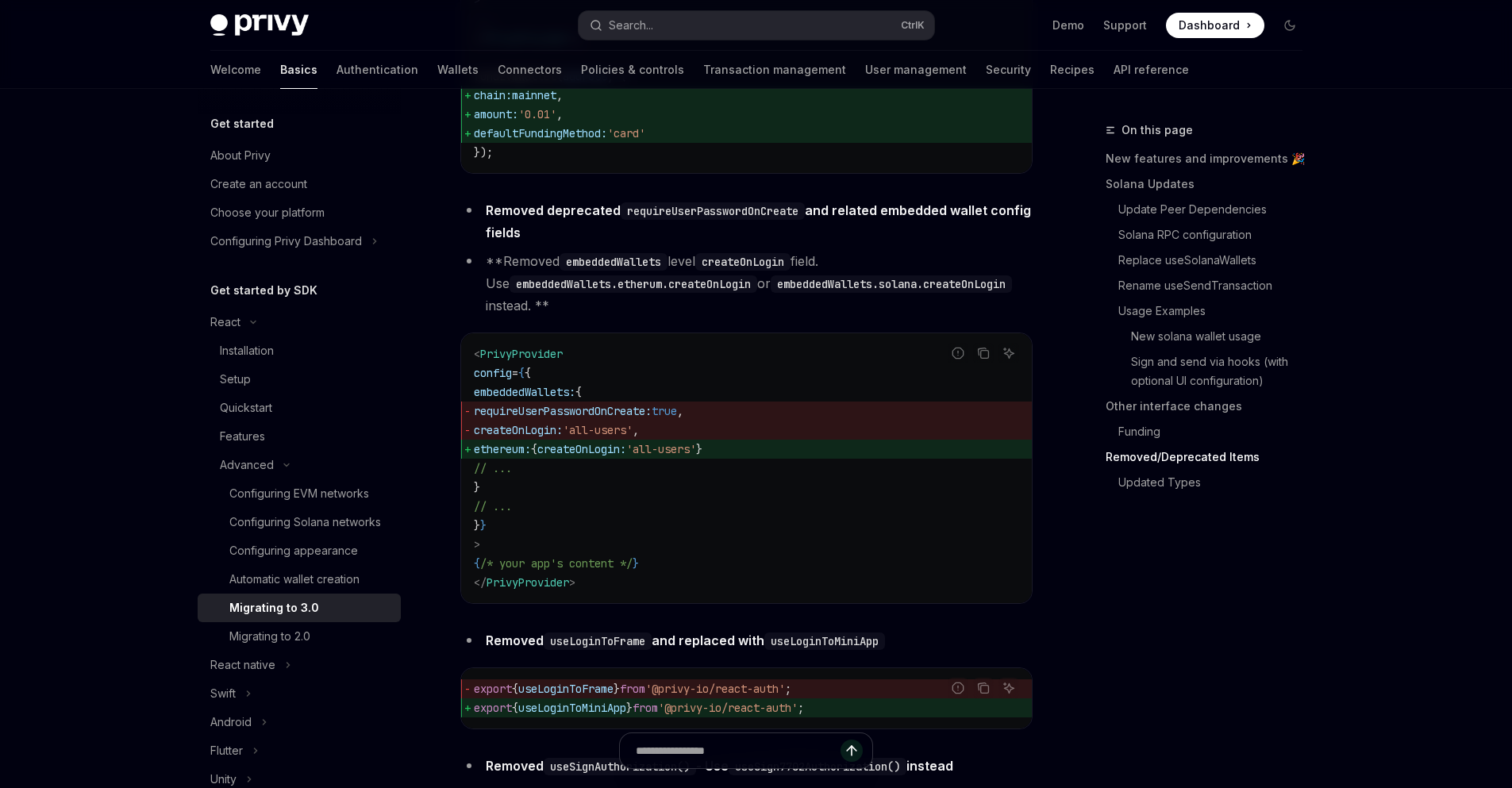
scroll to position [6190, 0]
drag, startPoint x: 542, startPoint y: 464, endPoint x: 589, endPoint y: 461, distance: 47.1
click at [585, 418] on span "requireUserPasswordOnCreate:" at bounding box center [562, 409] width 178 height 14
click at [591, 420] on span "requireUserPasswordOnCreate: true ," at bounding box center [746, 410] width 545 height 19
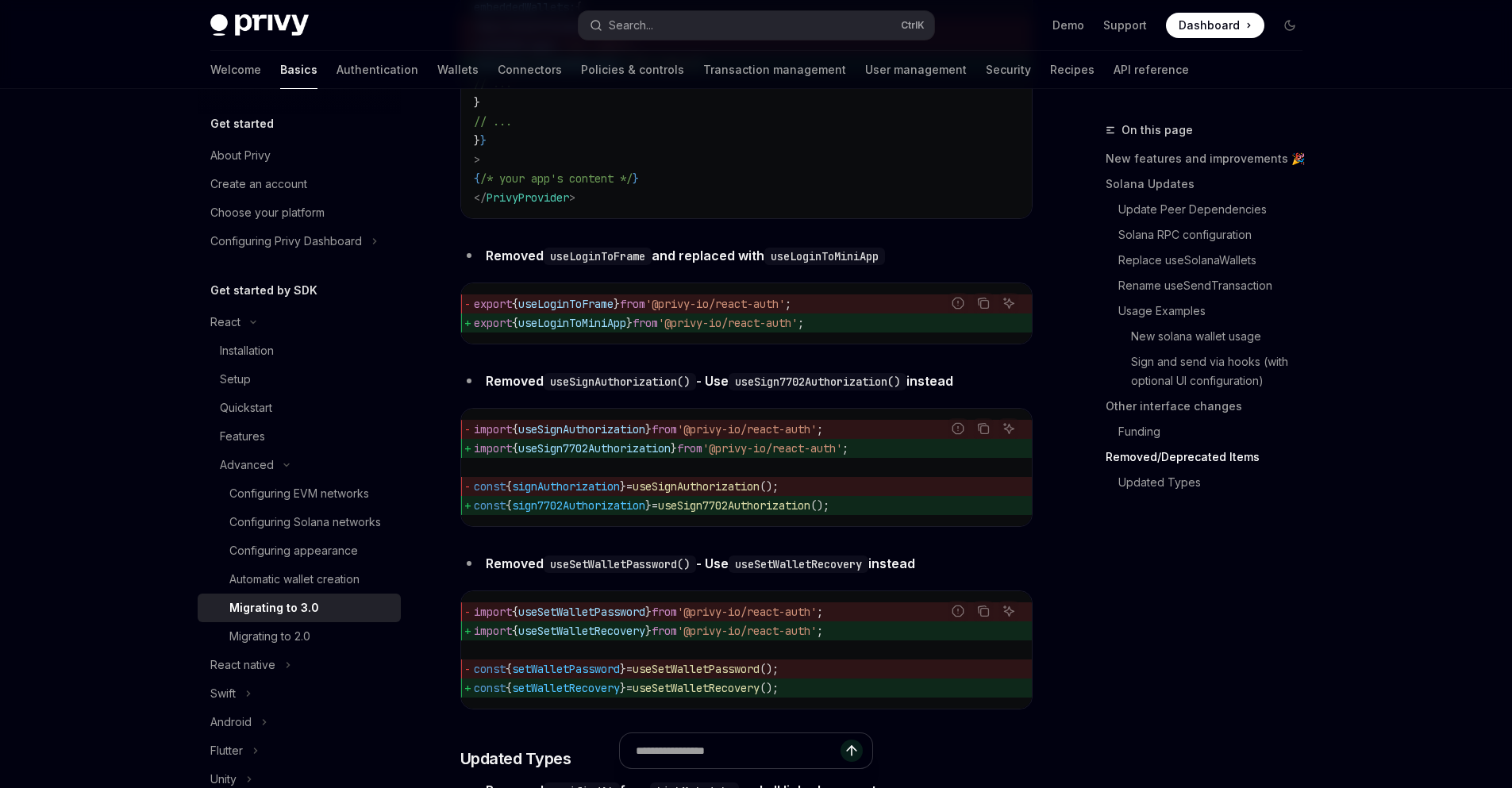
scroll to position [6571, 0]
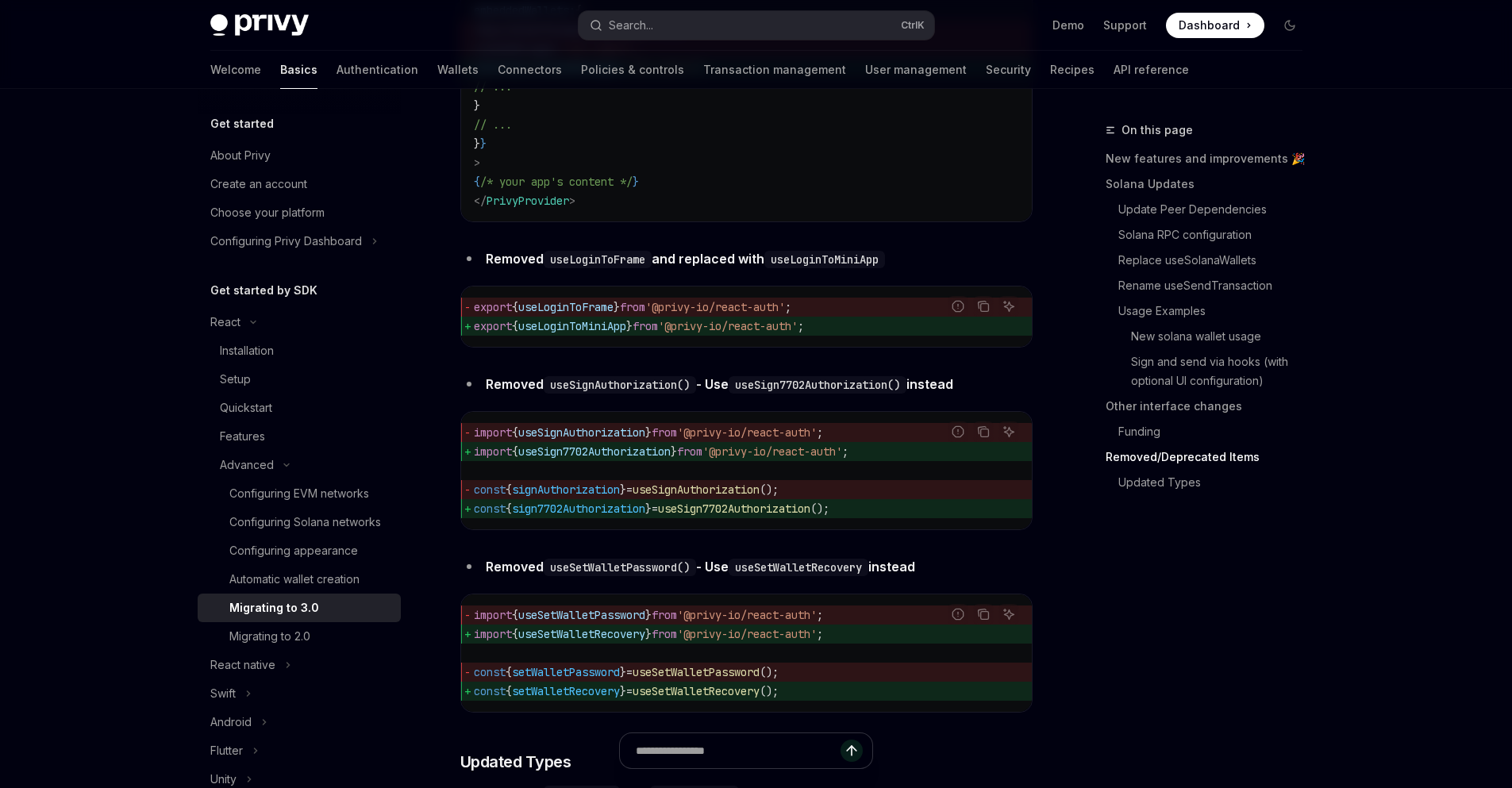
click at [595, 333] on span "useLoginToMiniApp" at bounding box center [572, 326] width 108 height 14
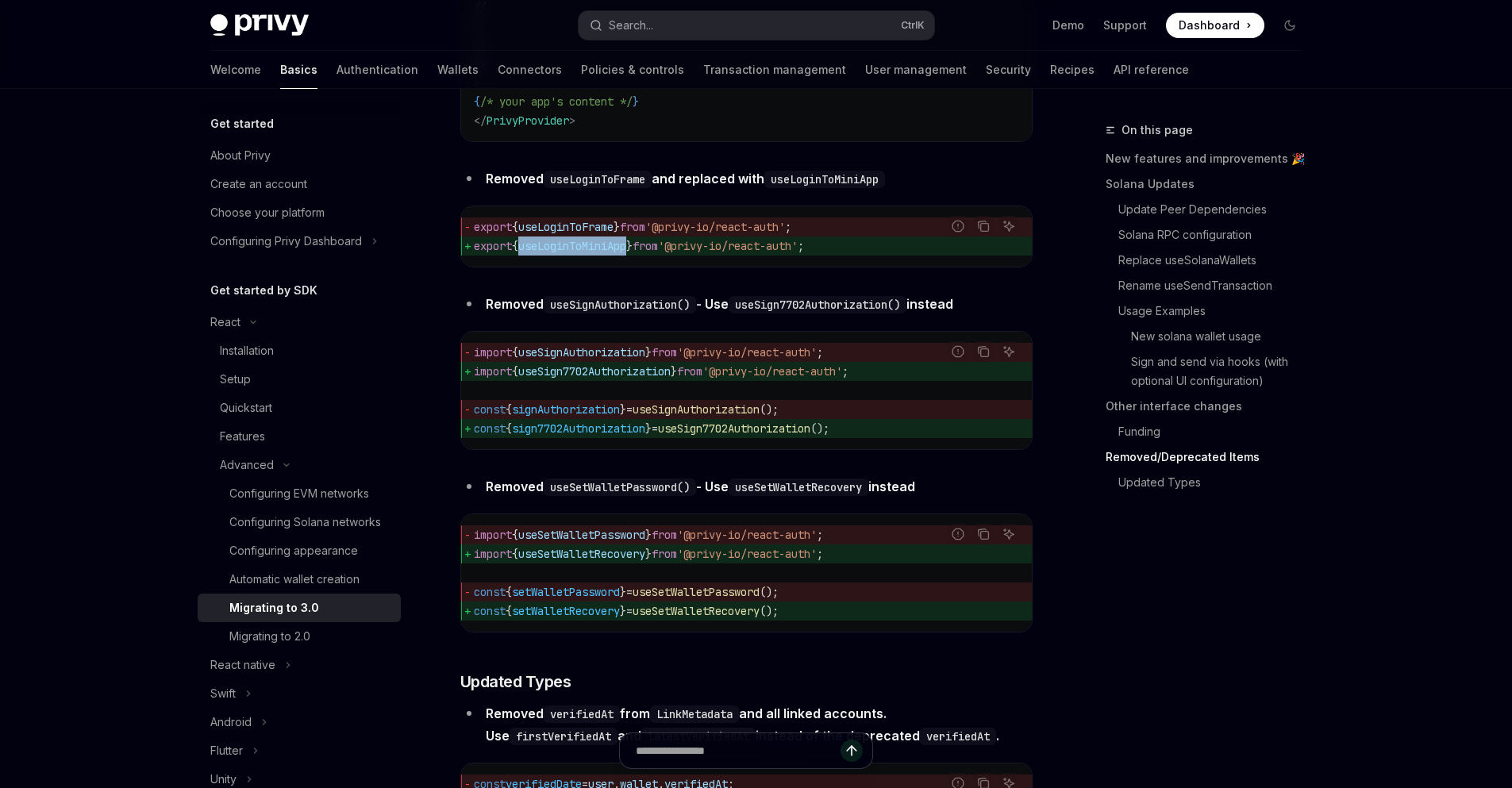
scroll to position [6762, 0]
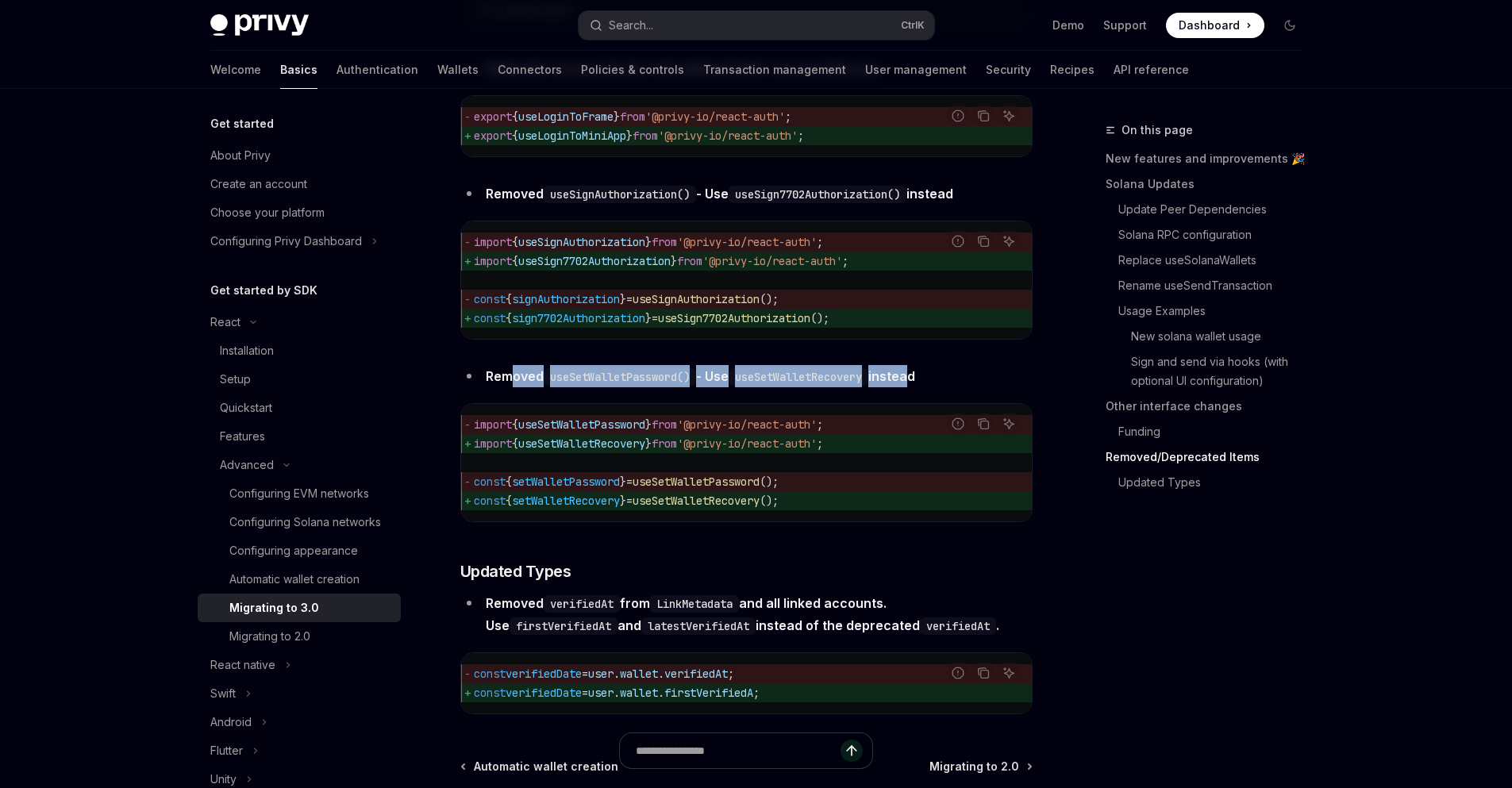
drag, startPoint x: 511, startPoint y: 426, endPoint x: 925, endPoint y: 439, distance: 414.2
click at [925, 387] on li "Removed useSetWalletPassword() - Use useSetWalletRecovery instead" at bounding box center [746, 376] width 572 height 22
click at [914, 384] on strong "Removed useSetWalletPassword() - Use useSetWalletRecovery instead" at bounding box center [700, 376] width 429 height 16
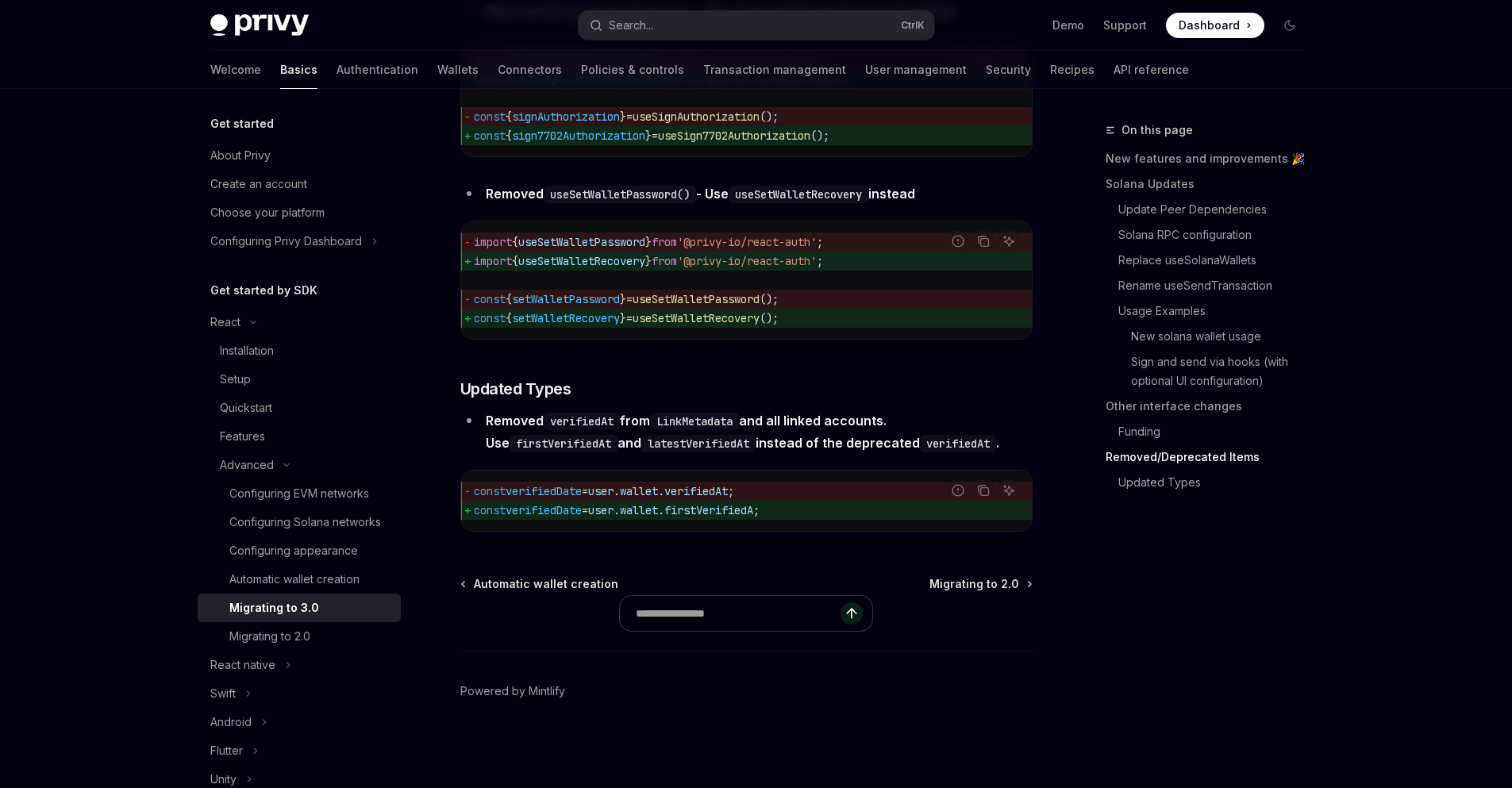
scroll to position [6952, 0]
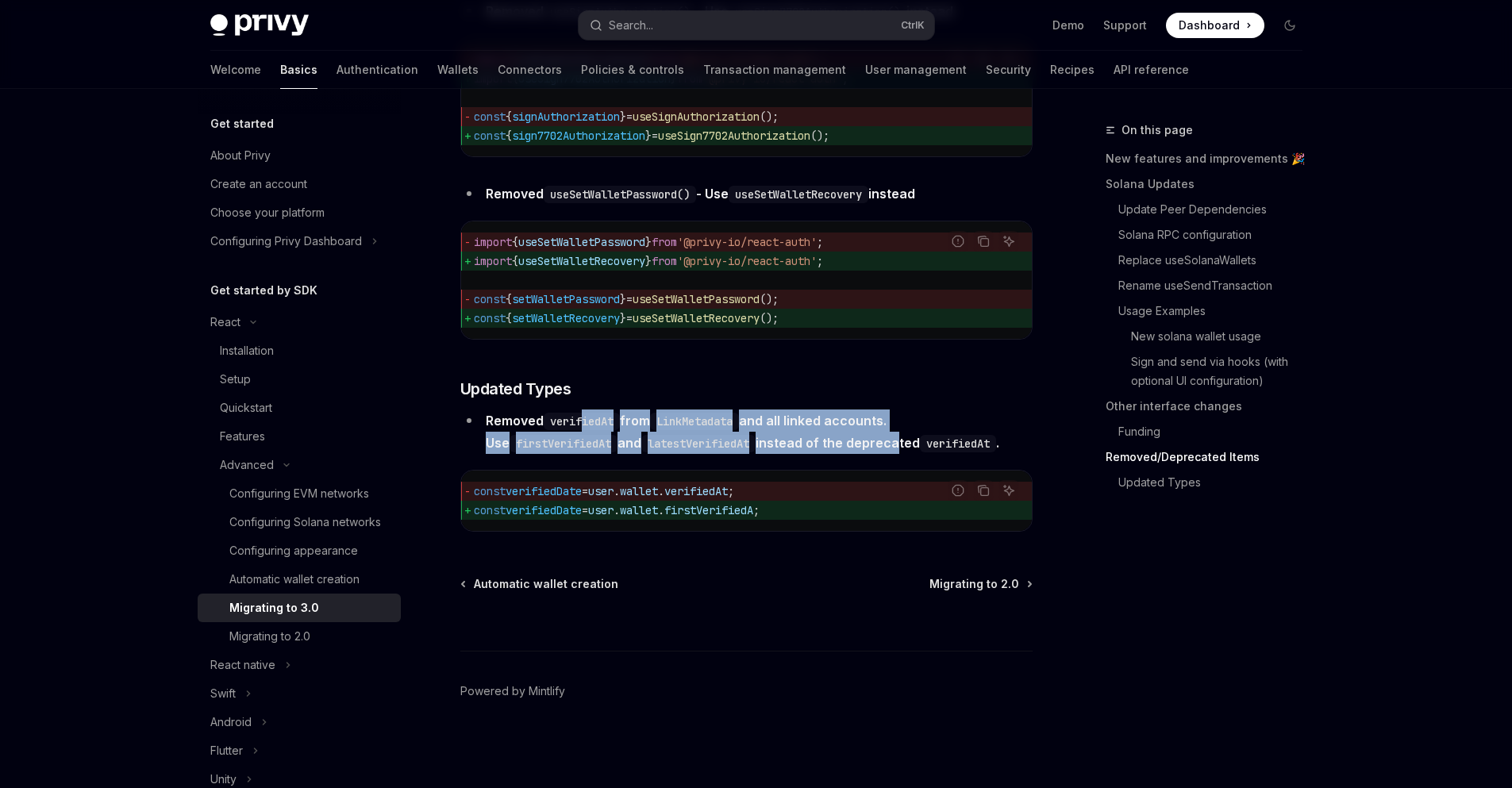
drag, startPoint x: 582, startPoint y: 465, endPoint x: 877, endPoint y: 487, distance: 295.8
click at [877, 451] on strong "Removed verifiedAt from LinkMetadata and all linked accounts. Use firstVerified…" at bounding box center [743, 432] width 514 height 38
drag, startPoint x: 784, startPoint y: 470, endPoint x: 865, endPoint y: 487, distance: 82.8
click at [865, 451] on strong "Removed verifiedAt from LinkMetadata and all linked accounts. Use firstVerified…" at bounding box center [743, 432] width 514 height 38
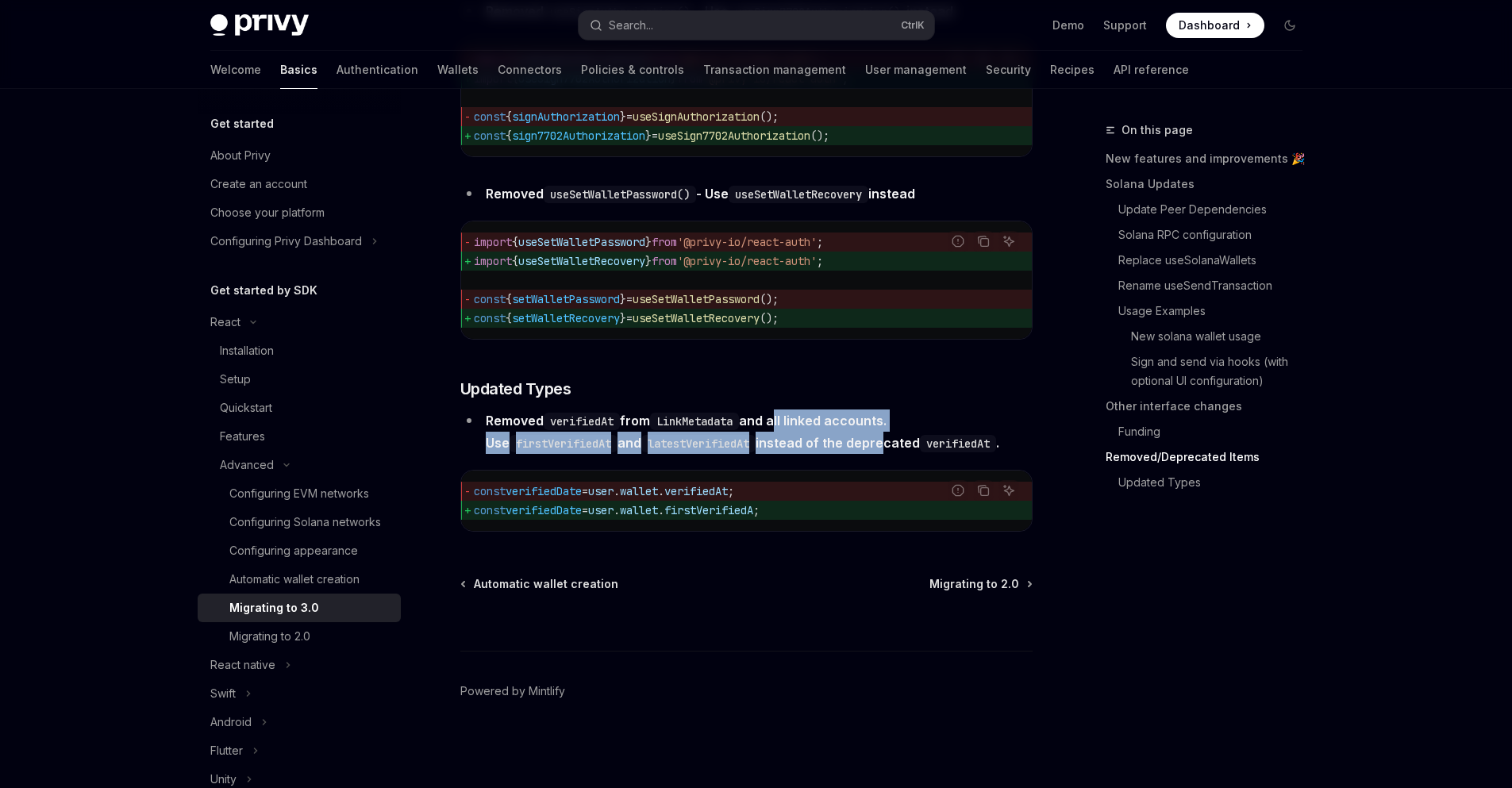
click at [865, 451] on strong "Removed verifiedAt from LinkMetadata and all linked accounts. Use firstVerified…" at bounding box center [743, 432] width 514 height 38
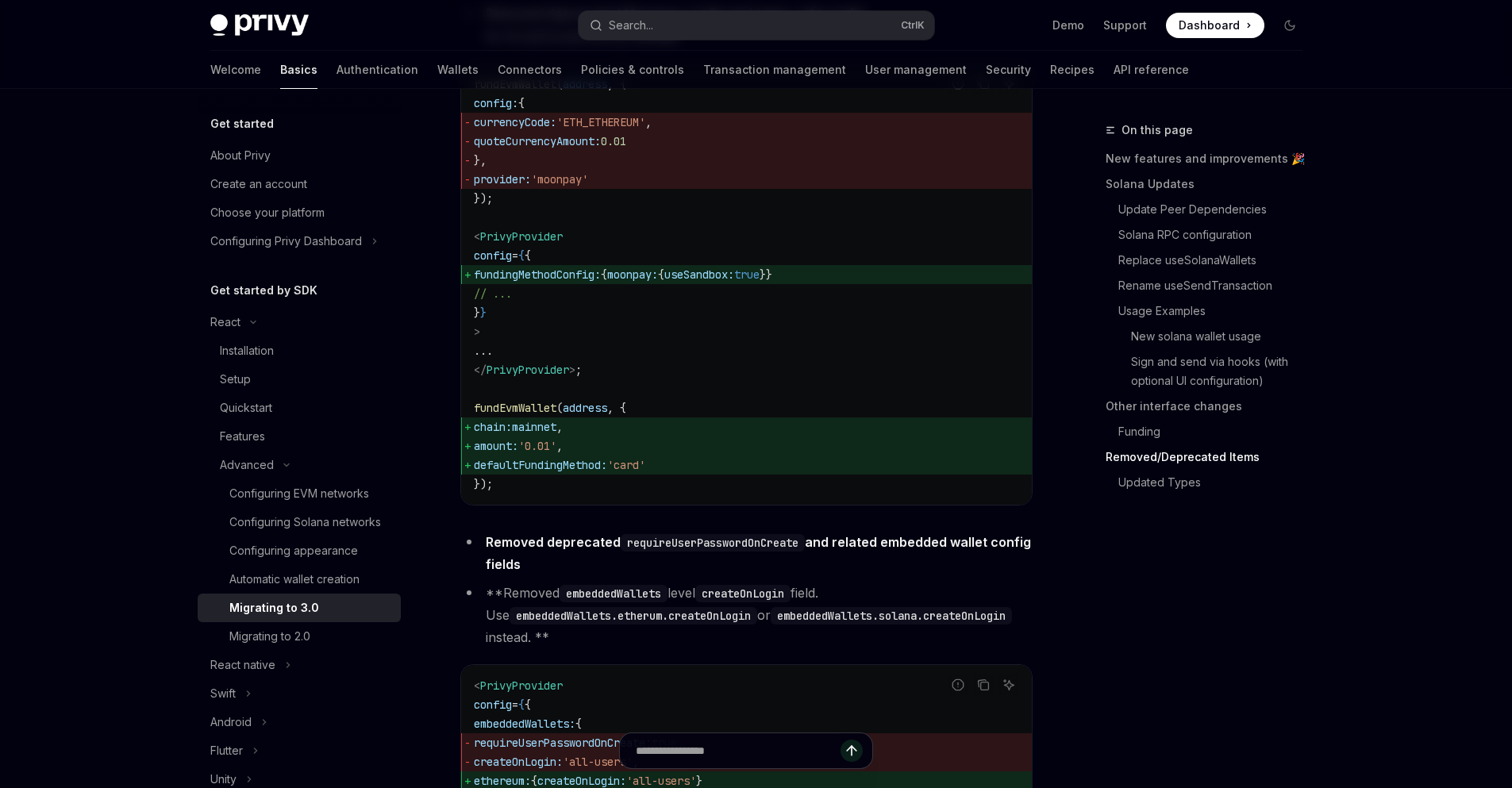
scroll to position [5618, 0]
